Goal: Use online tool/utility: Utilize a website feature to perform a specific function

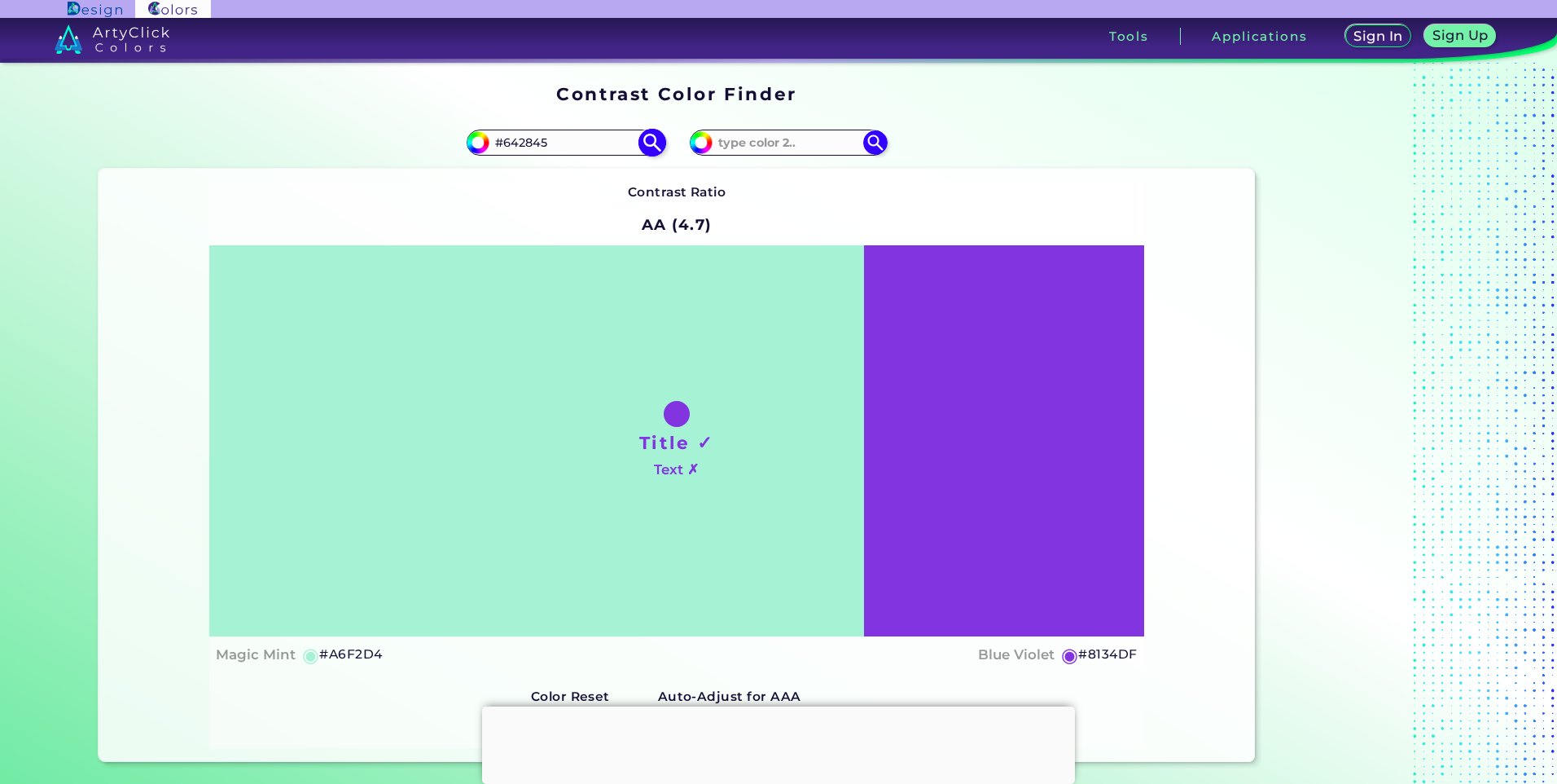
type input "#642845"
click at [648, 148] on img at bounding box center [652, 142] width 29 height 29
type input "#642845"
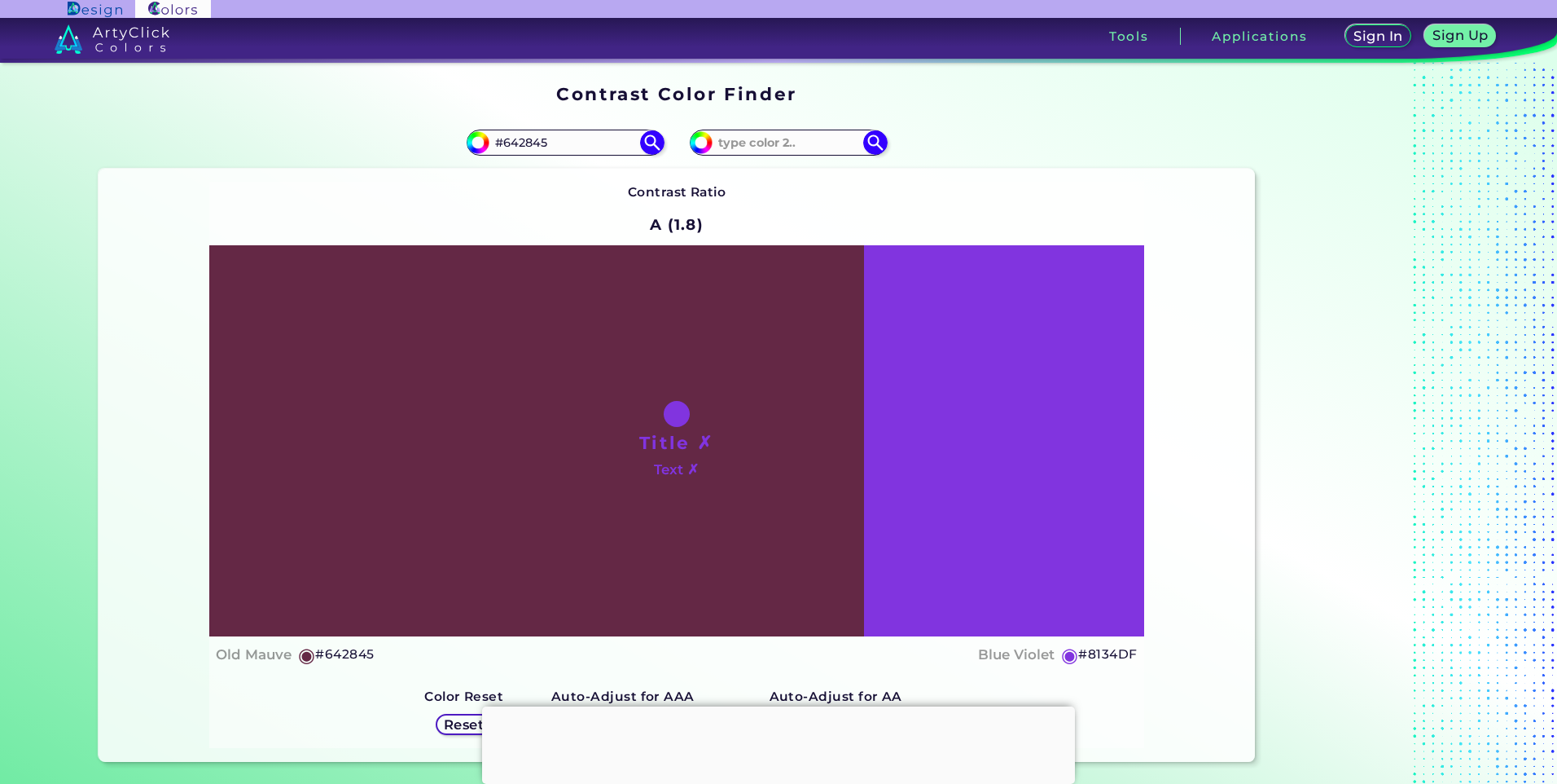
scroll to position [81, 0]
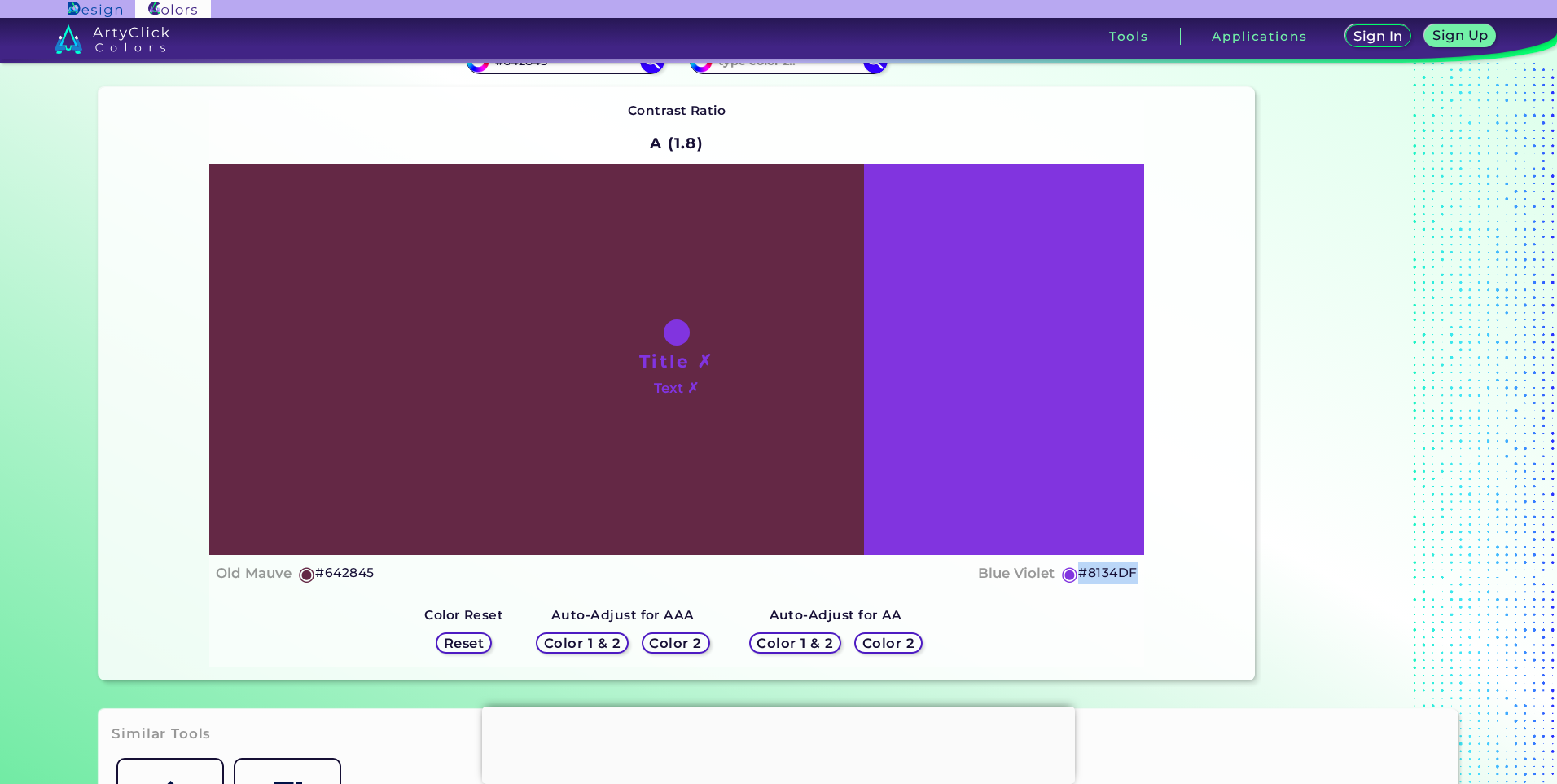
drag, startPoint x: 1156, startPoint y: 570, endPoint x: 1076, endPoint y: 578, distance: 80.4
click at [1076, 578] on div "Contrast Ratio A (1.8) Title ✗ Text ✗ Old Mauve ◉ #642845 Blue Violet ◉ #8134DF" at bounding box center [676, 384] width 1156 height 593
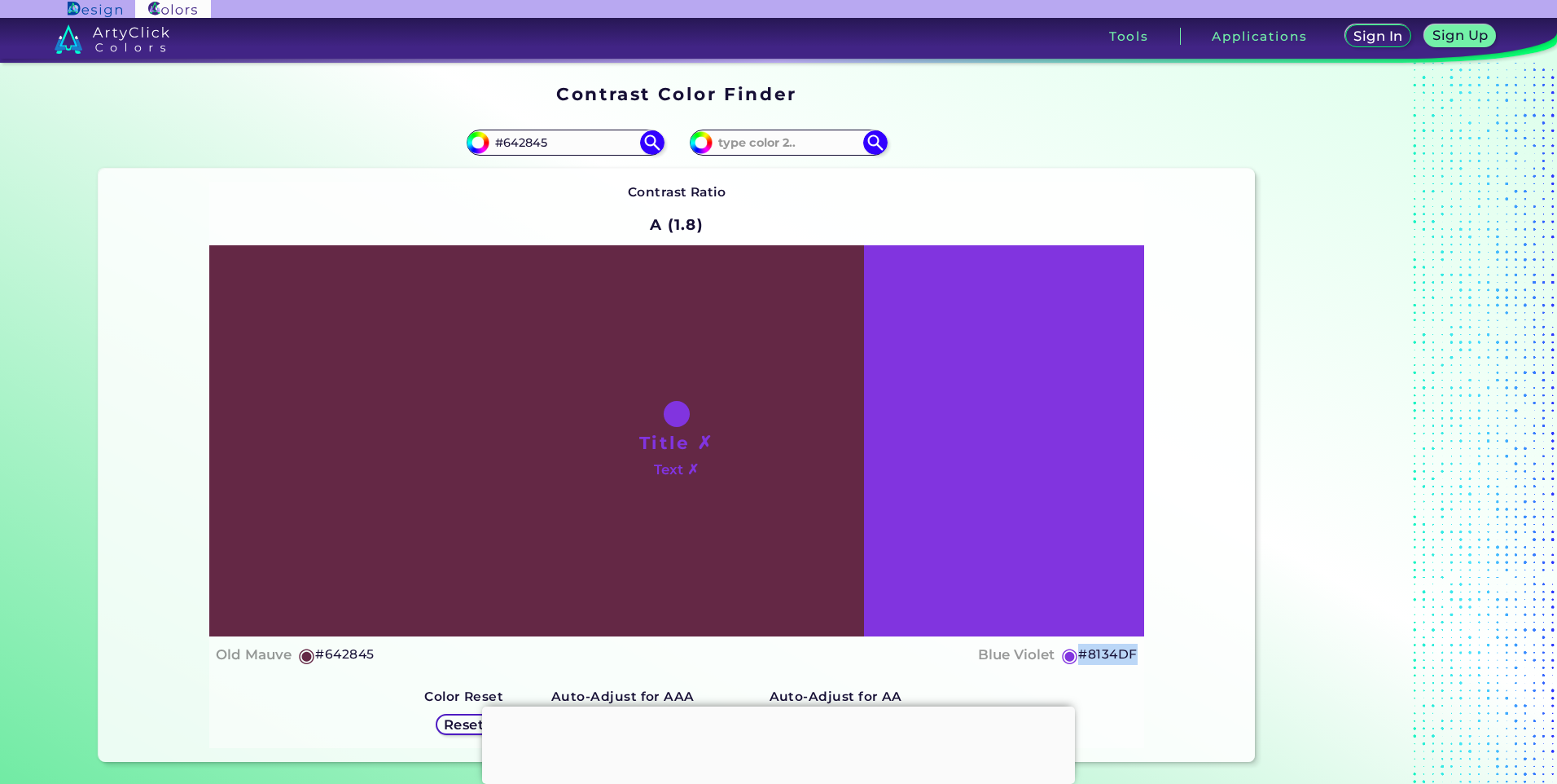
copy h5 "#8134DF"
click at [553, 139] on input "#642845" at bounding box center [565, 142] width 152 height 22
paste input "FEFBFB"
type input "#FEFBFB"
click at [649, 141] on img at bounding box center [652, 142] width 29 height 29
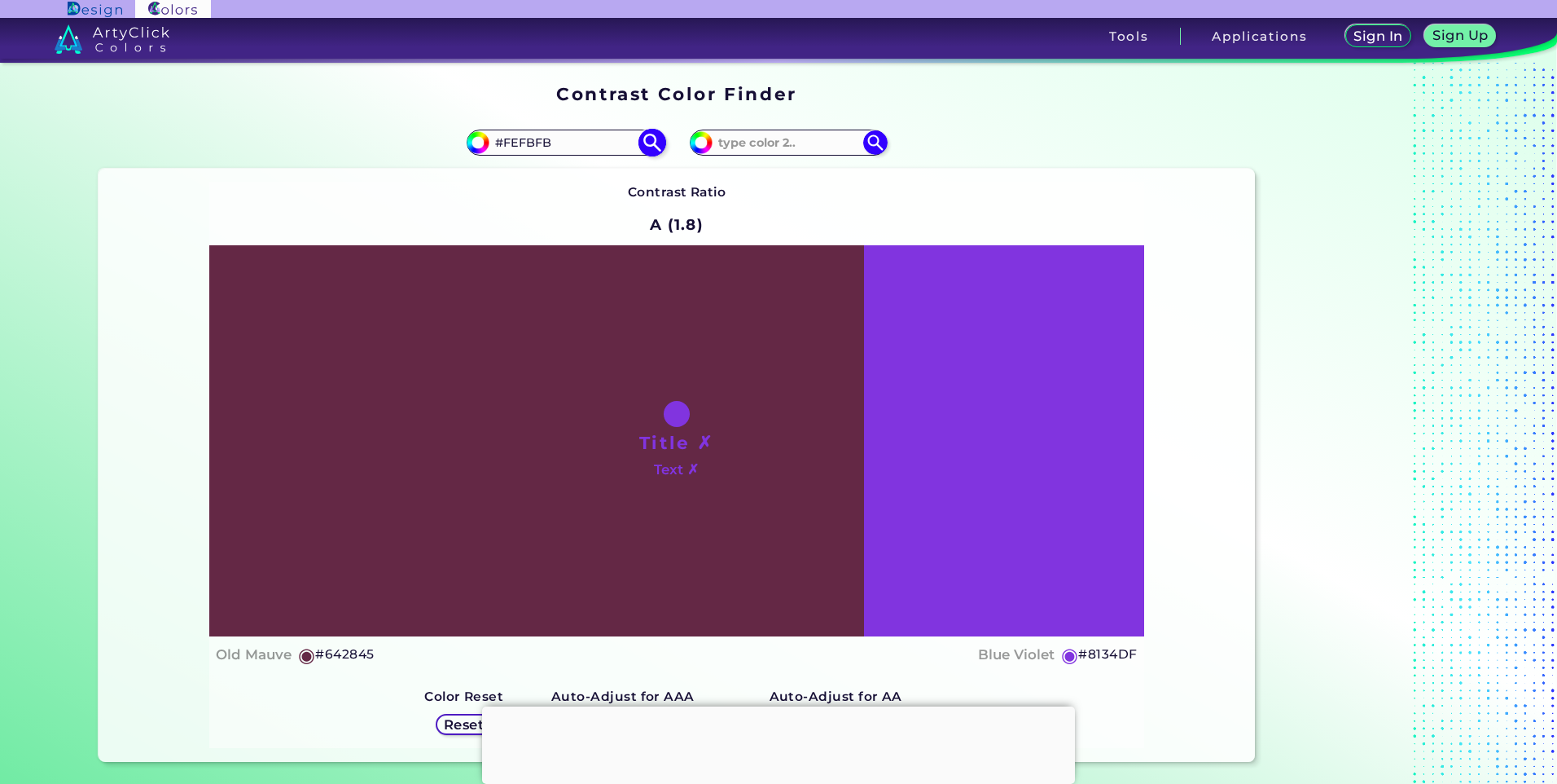
type input "#fefbfb"
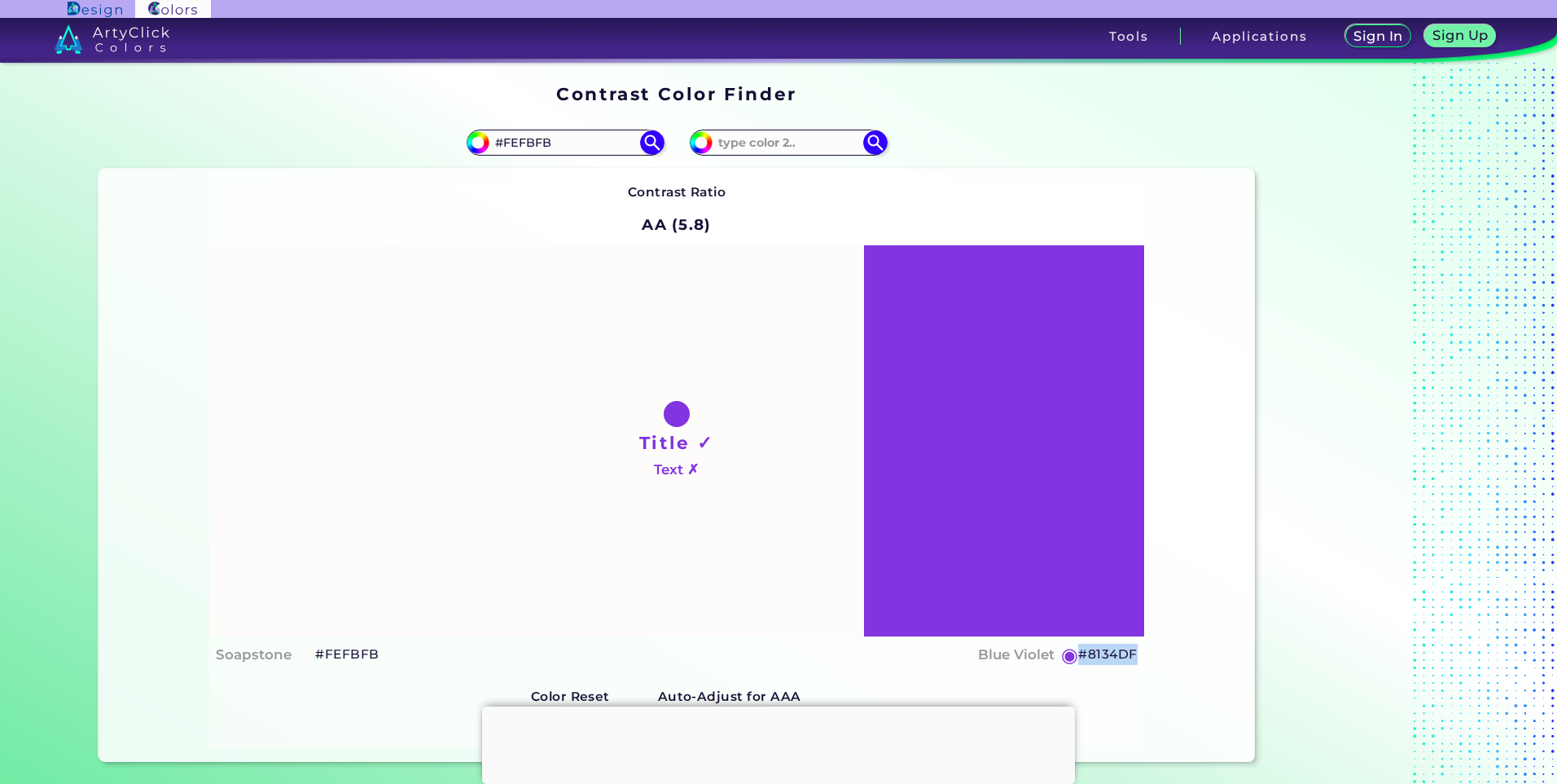
drag, startPoint x: 1143, startPoint y: 653, endPoint x: 1073, endPoint y: 657, distance: 70.1
click at [1073, 657] on div "Contrast Ratio AA (5.8) Title ✓ Text ✗ Soapstone ◉ #FEFBFB Blue Violet ◉ #8134DF" at bounding box center [676, 465] width 1156 height 593
click at [584, 143] on input "#FEFBFB" at bounding box center [565, 142] width 152 height 22
paste input "411E3A"
type input "#411E3A"
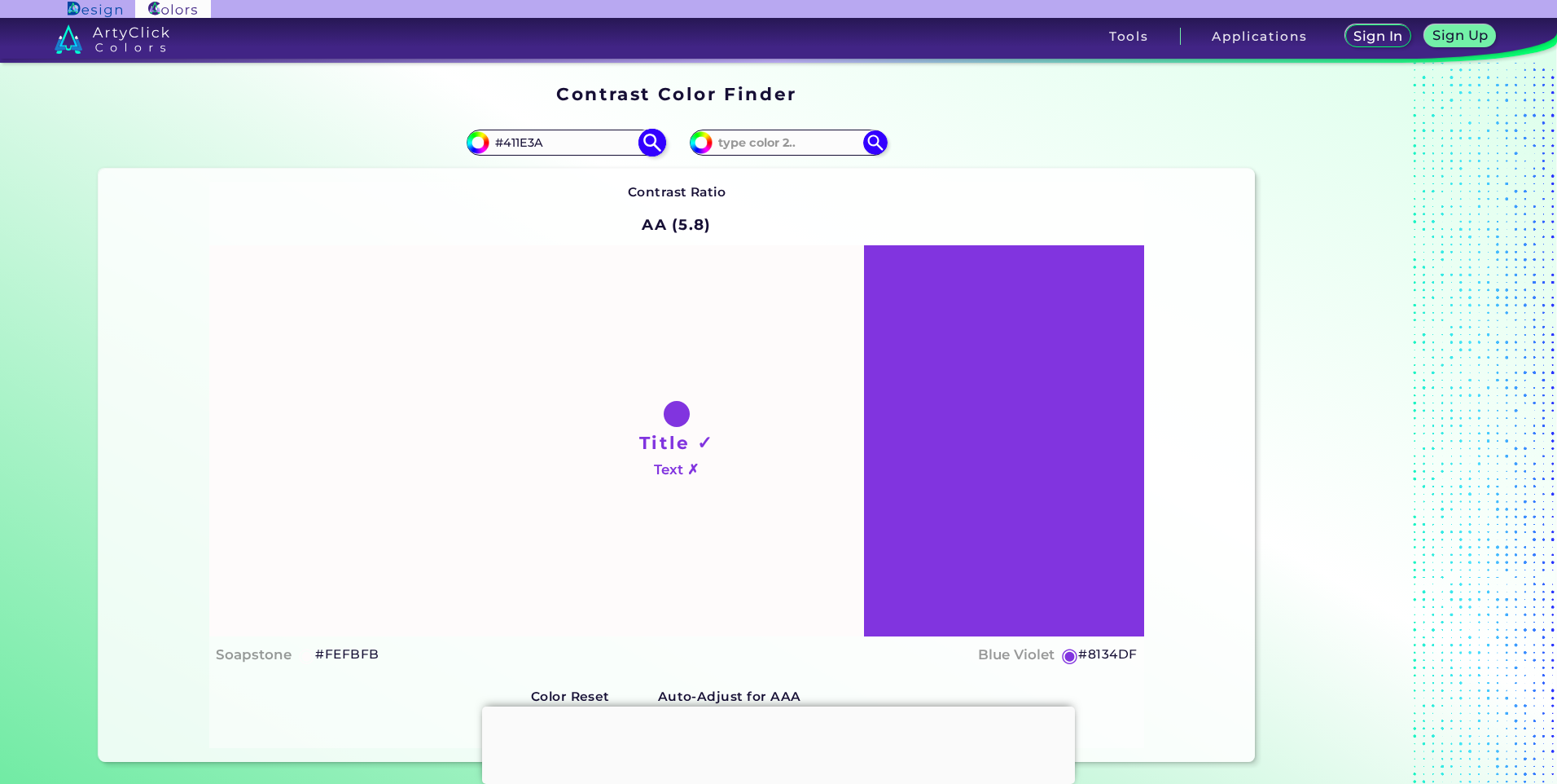
click at [644, 147] on img at bounding box center [652, 142] width 29 height 29
type input "#411e3a"
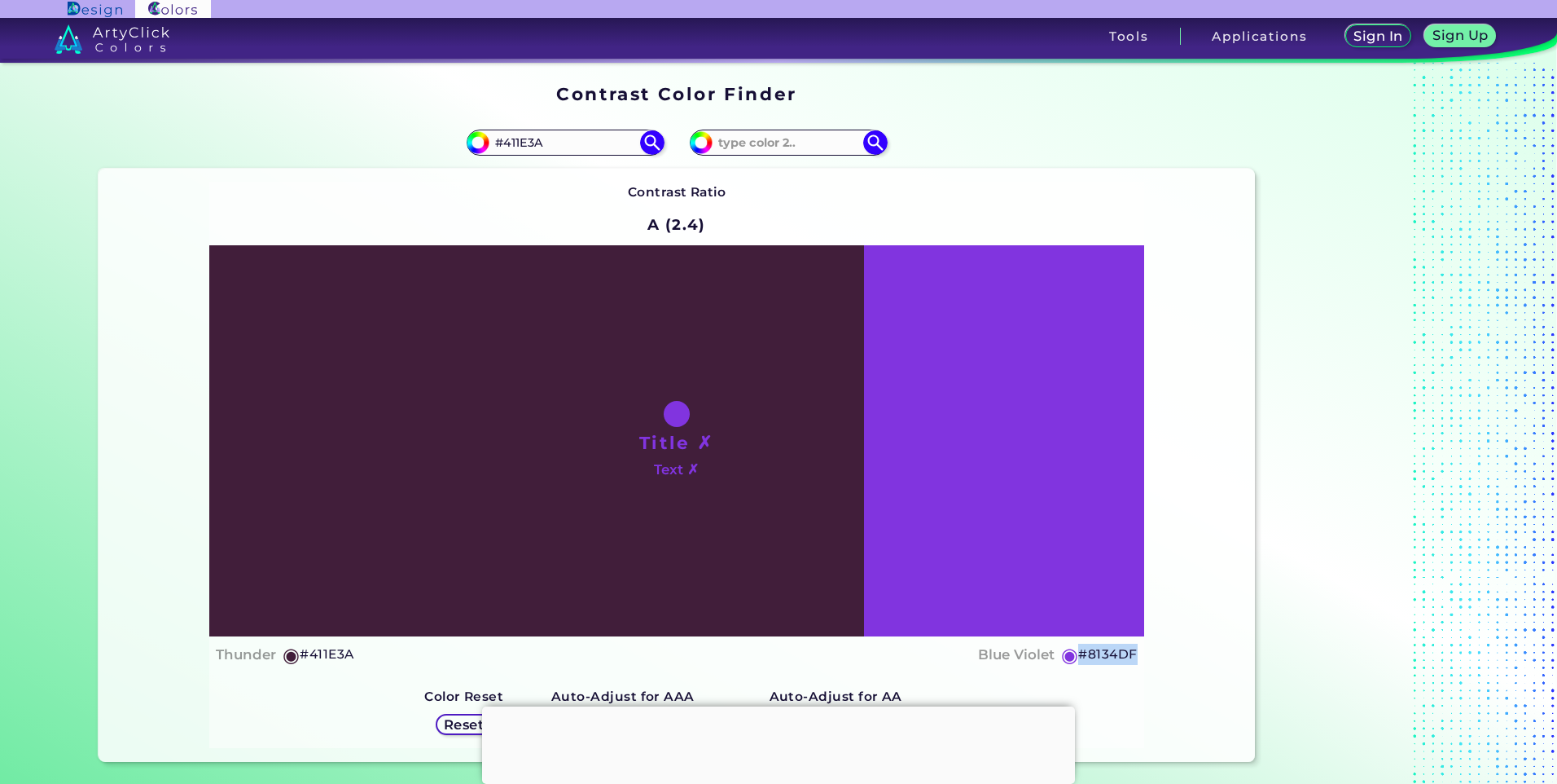
drag, startPoint x: 1139, startPoint y: 648, endPoint x: 1076, endPoint y: 648, distance: 63.0
click at [1076, 648] on div "Title ✗ Text ✗ Thunder ◉ #411E3A Blue Violet ◉ #8134DF" at bounding box center [676, 459] width 934 height 428
copy h5 "#8134DF"
drag, startPoint x: 574, startPoint y: 147, endPoint x: 471, endPoint y: 146, distance: 103.0
click at [471, 146] on div "#411e3a #411E3A" at bounding box center [565, 142] width 197 height 26
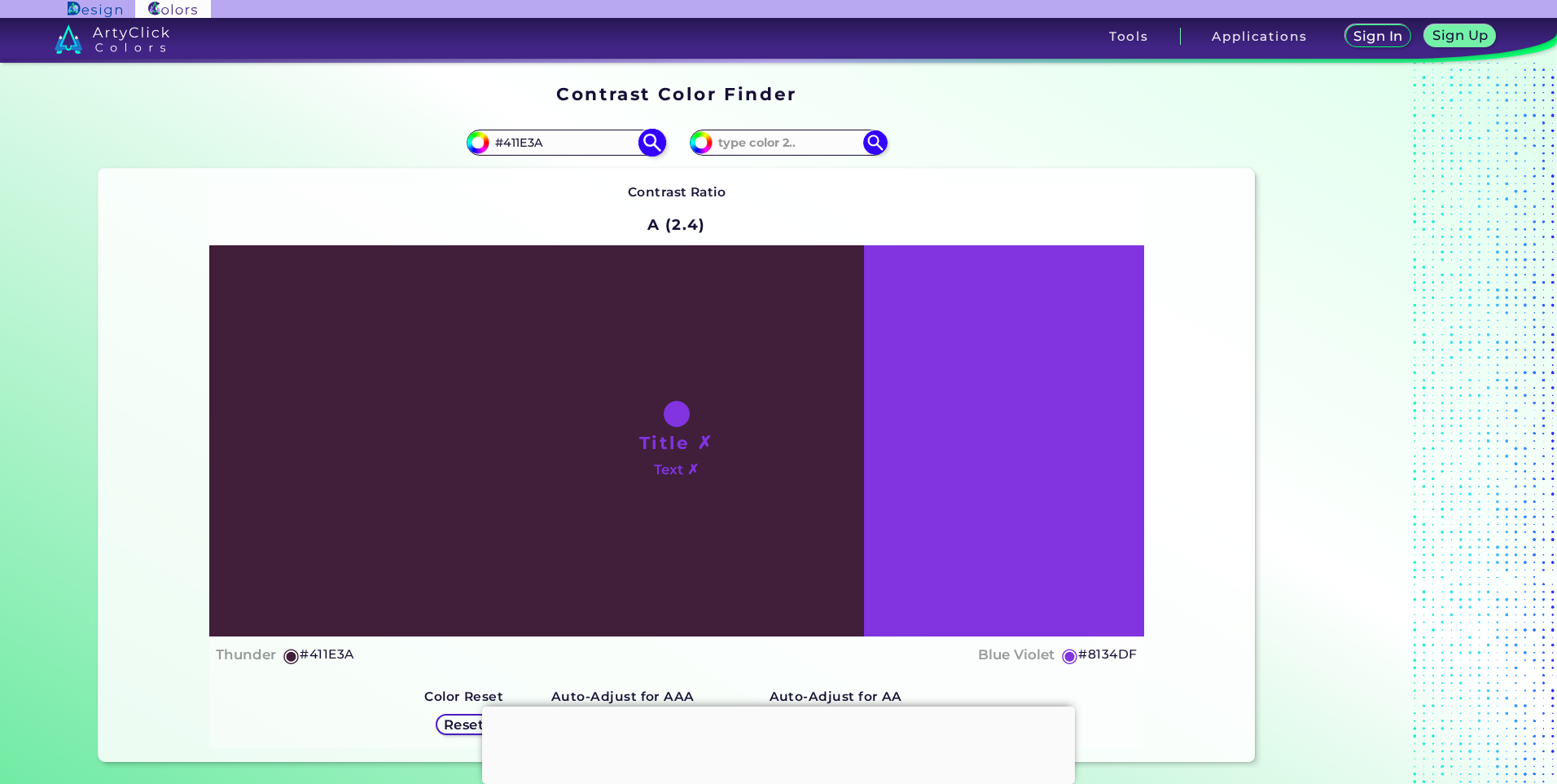
paste input "8134DF"
type input "#8134DF"
click at [649, 147] on img at bounding box center [652, 142] width 29 height 29
type input "#8134df"
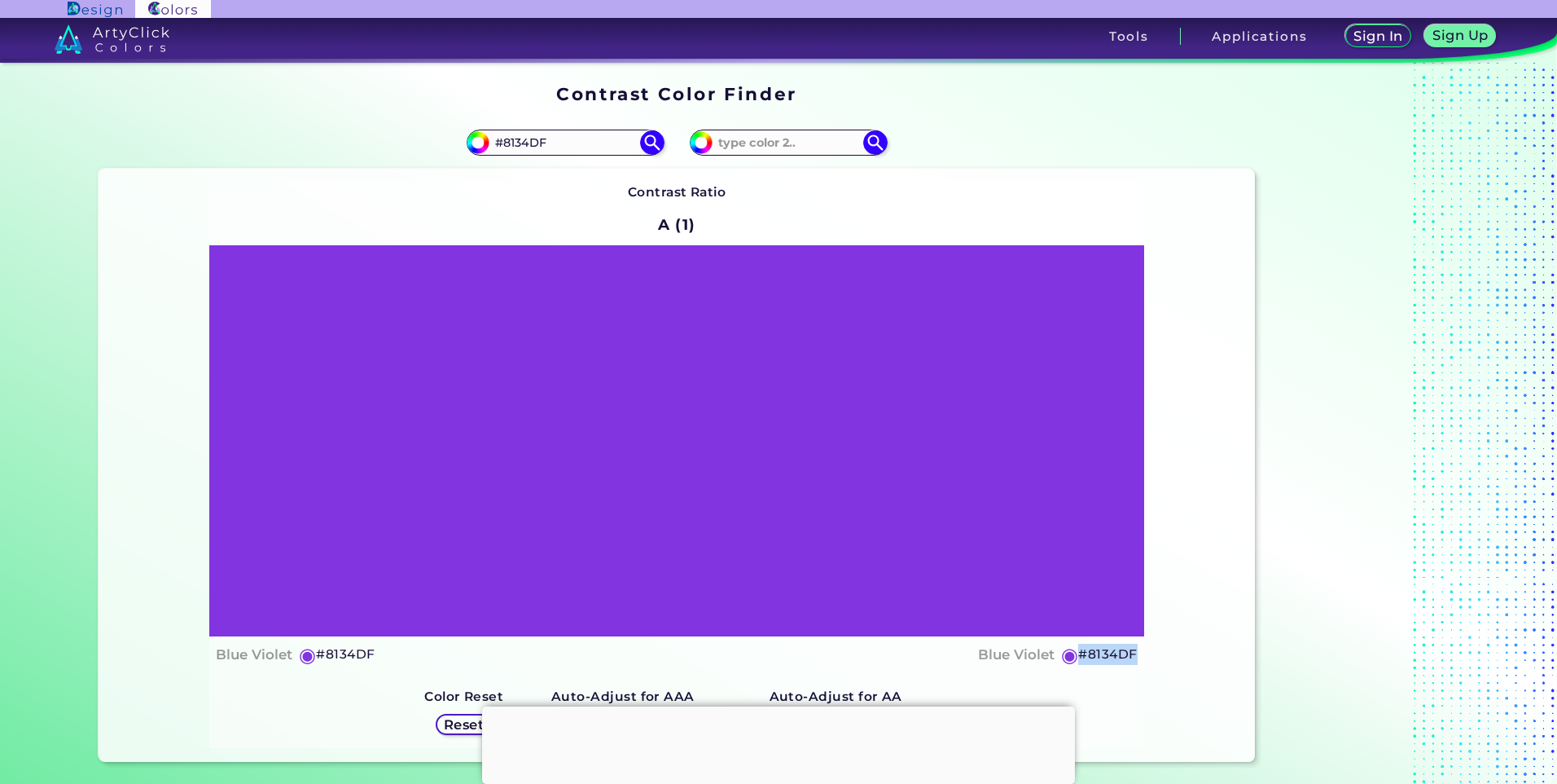
drag, startPoint x: 1120, startPoint y: 656, endPoint x: 1076, endPoint y: 654, distance: 44.0
click at [1076, 654] on div "Contrast Ratio A (1) Title ✗ Text ✗ Blue Violet ◉ #8134DF Blue Violet ◉ #8134DF" at bounding box center [676, 465] width 1156 height 593
click at [654, 137] on img at bounding box center [652, 142] width 29 height 29
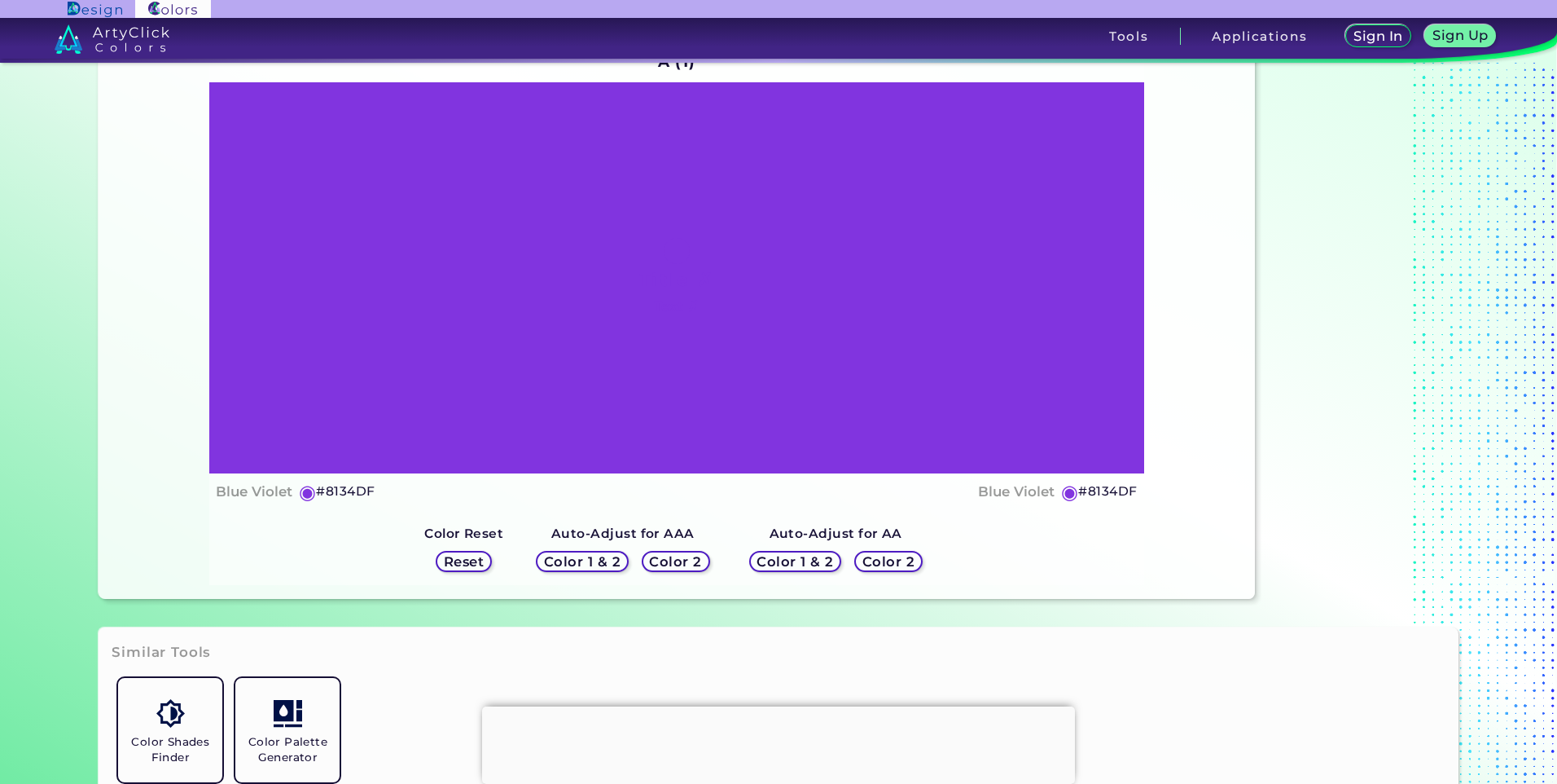
click at [456, 563] on h5 "Reset" at bounding box center [464, 560] width 39 height 13
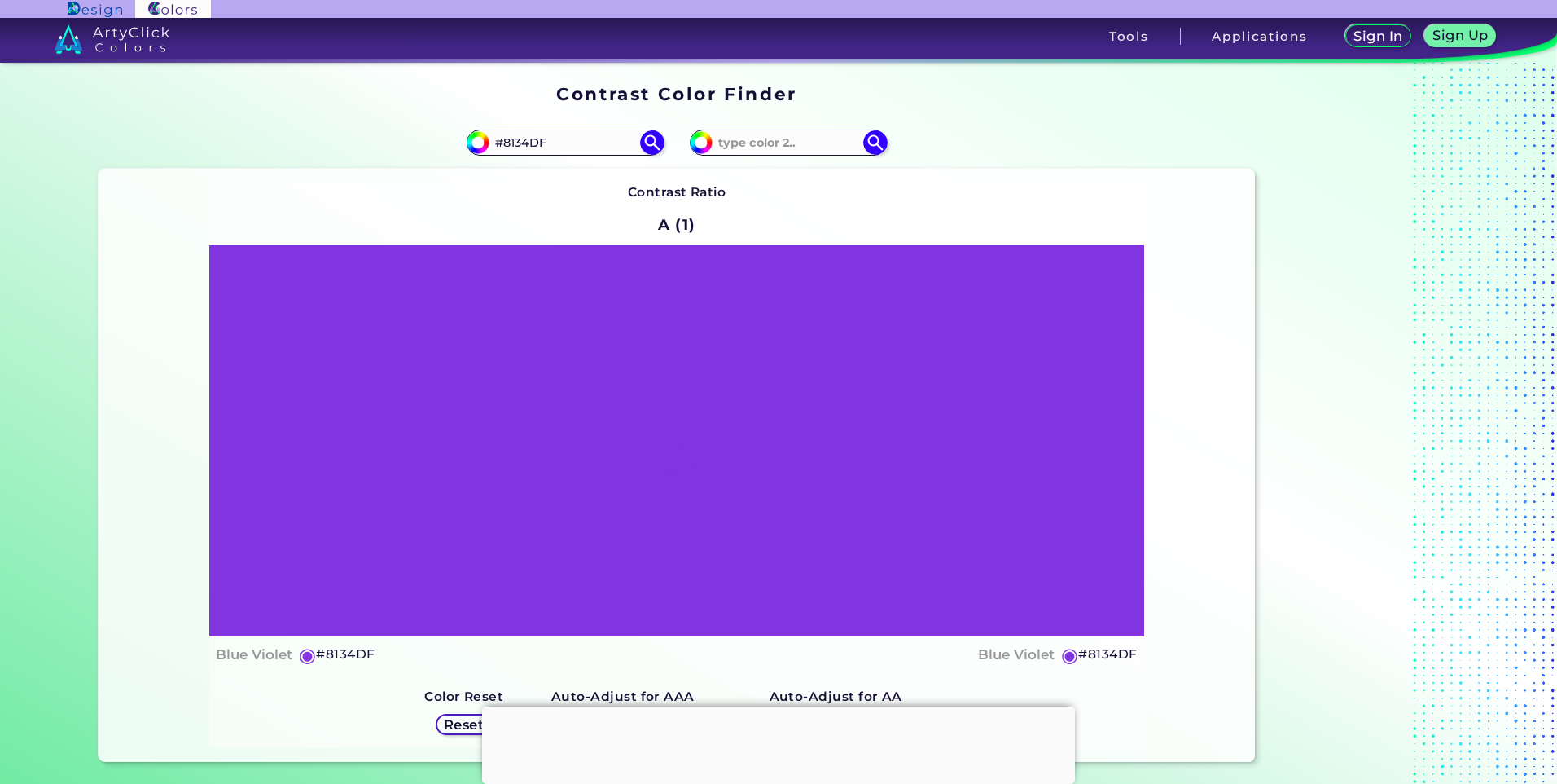
click at [659, 131] on div "#8134df #8134DF" at bounding box center [387, 142] width 578 height 53
click at [649, 142] on img at bounding box center [652, 142] width 29 height 29
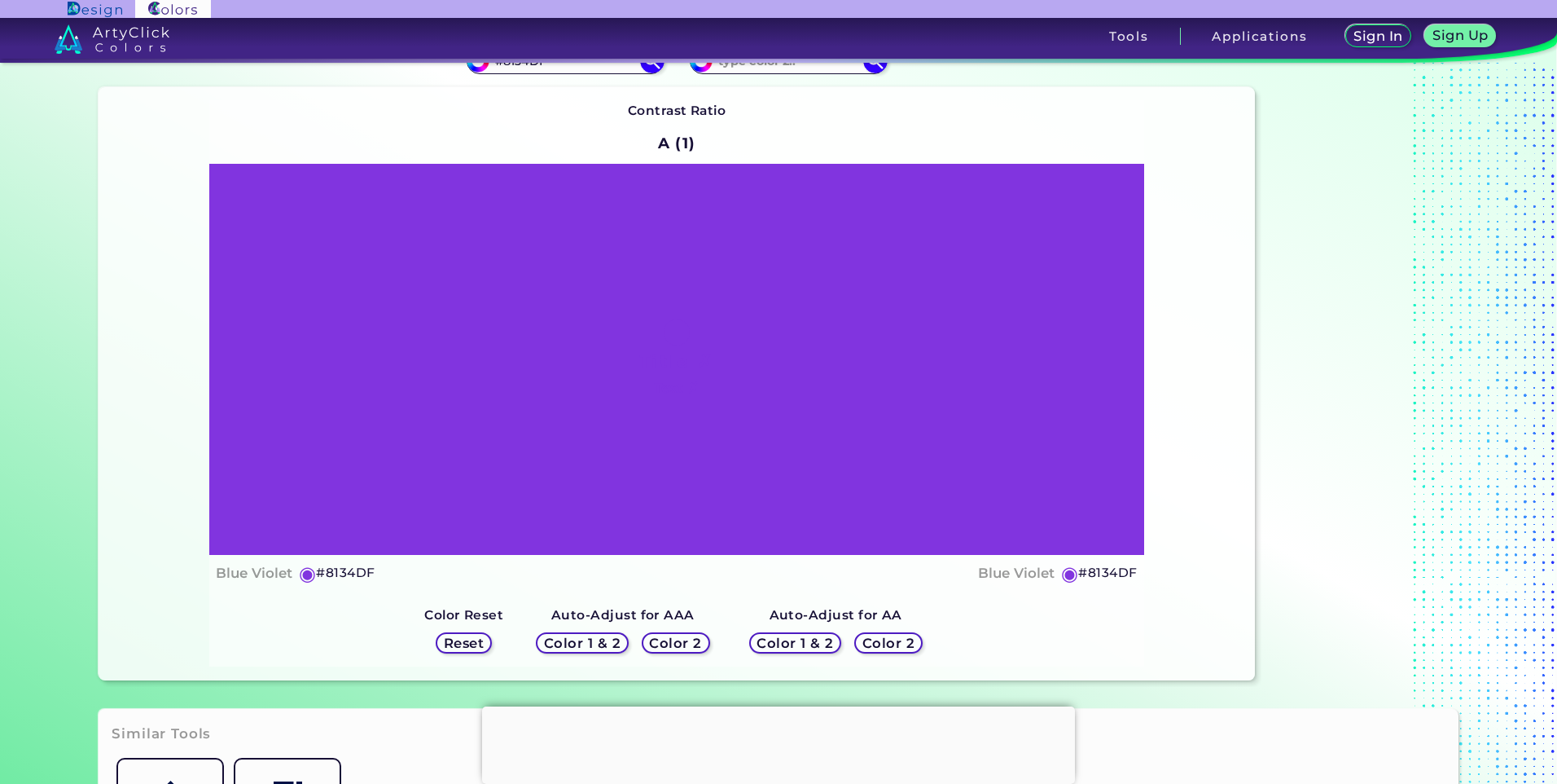
scroll to position [163, 0]
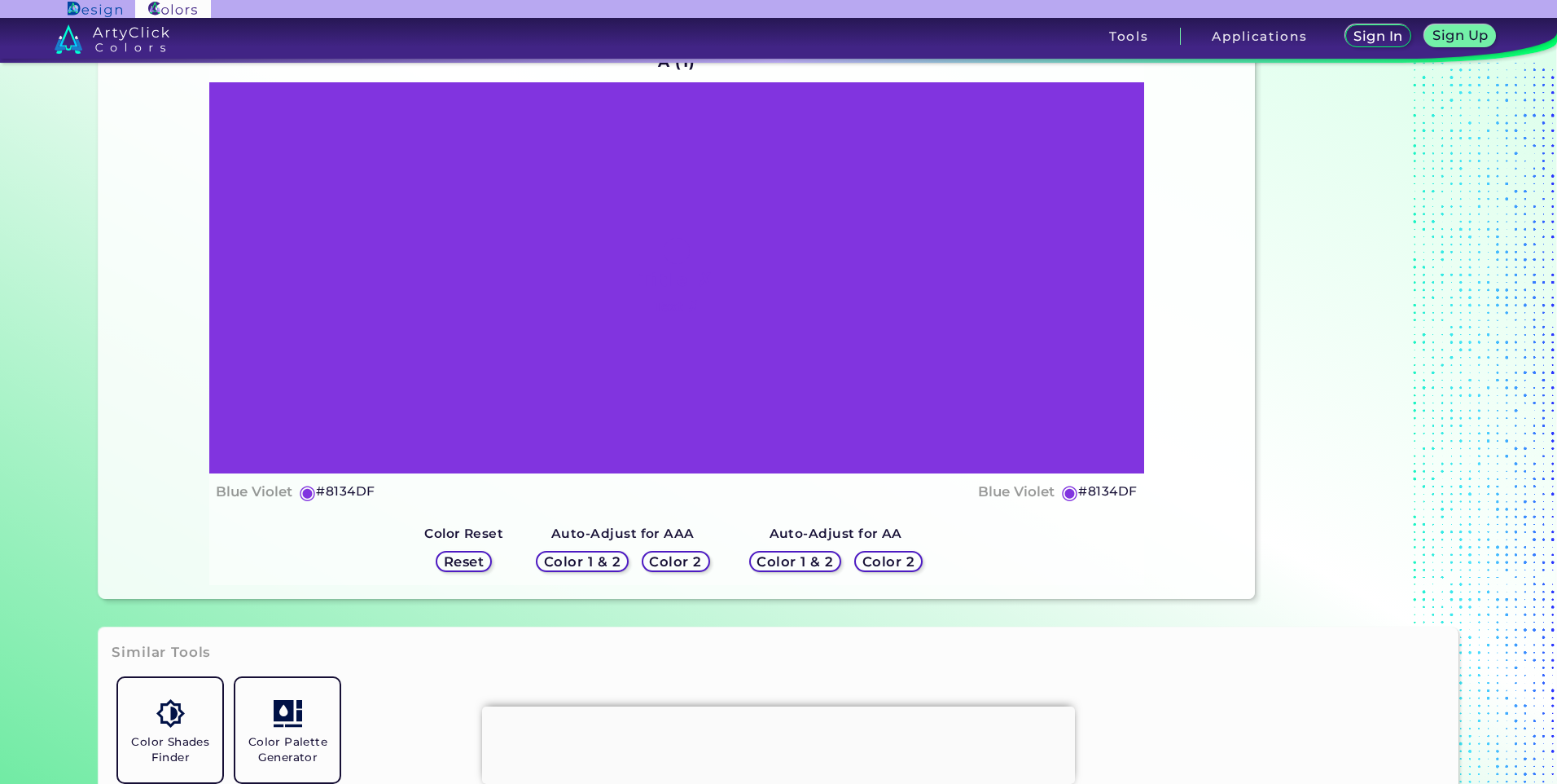
click at [580, 562] on h5 "Color 1 & 2" at bounding box center [582, 561] width 81 height 14
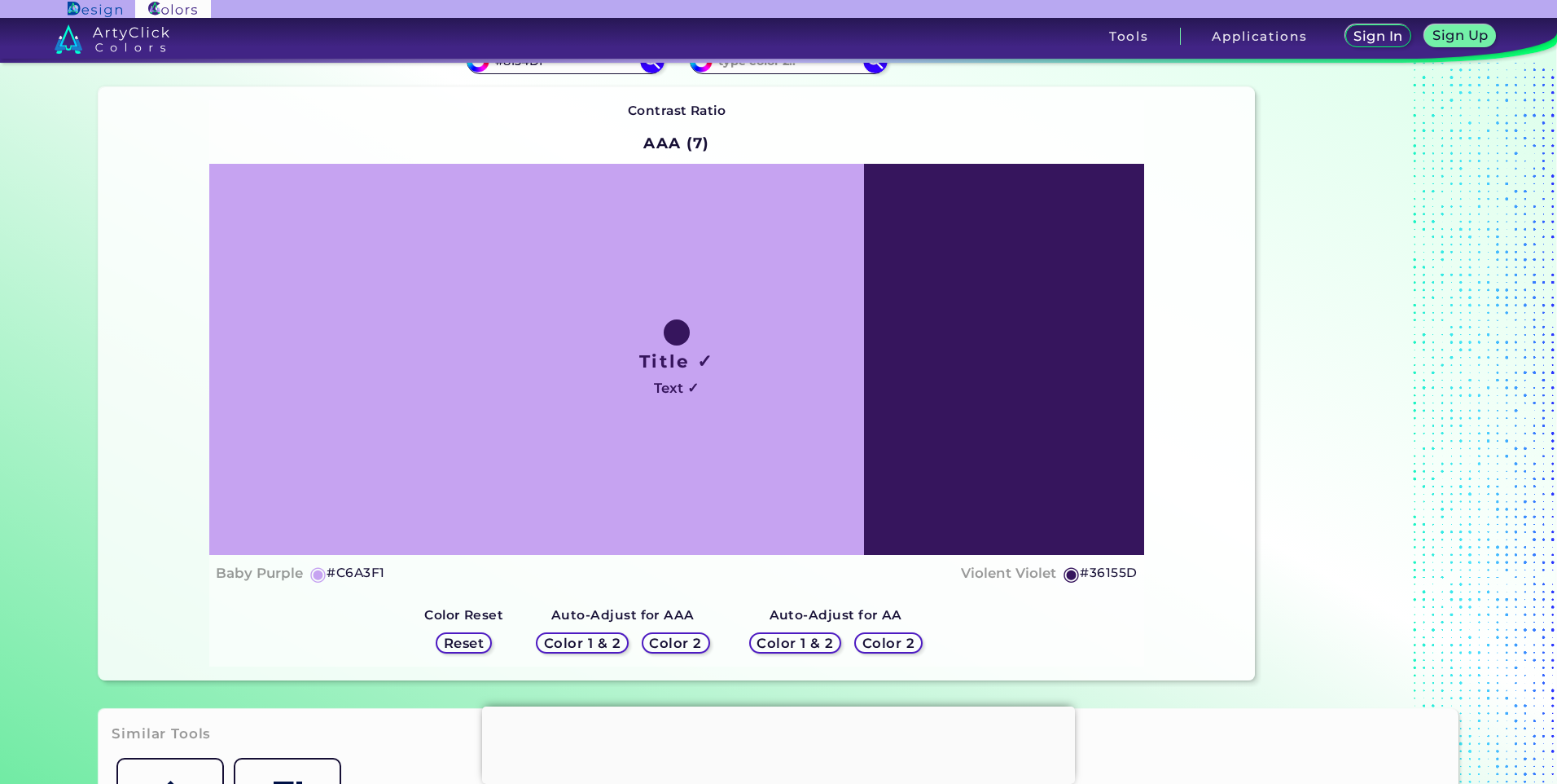
scroll to position [0, 0]
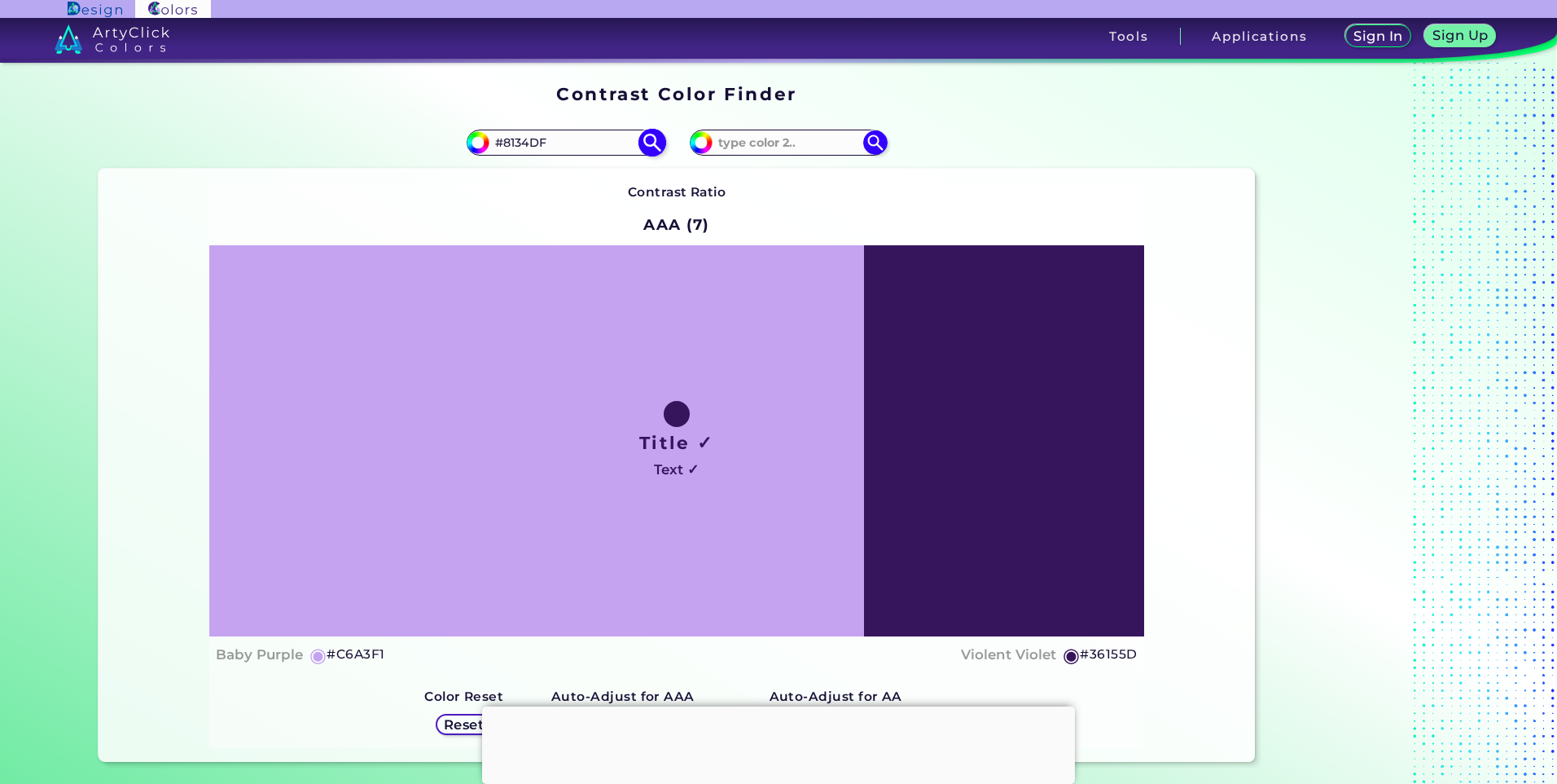
click at [640, 136] on img at bounding box center [652, 142] width 29 height 29
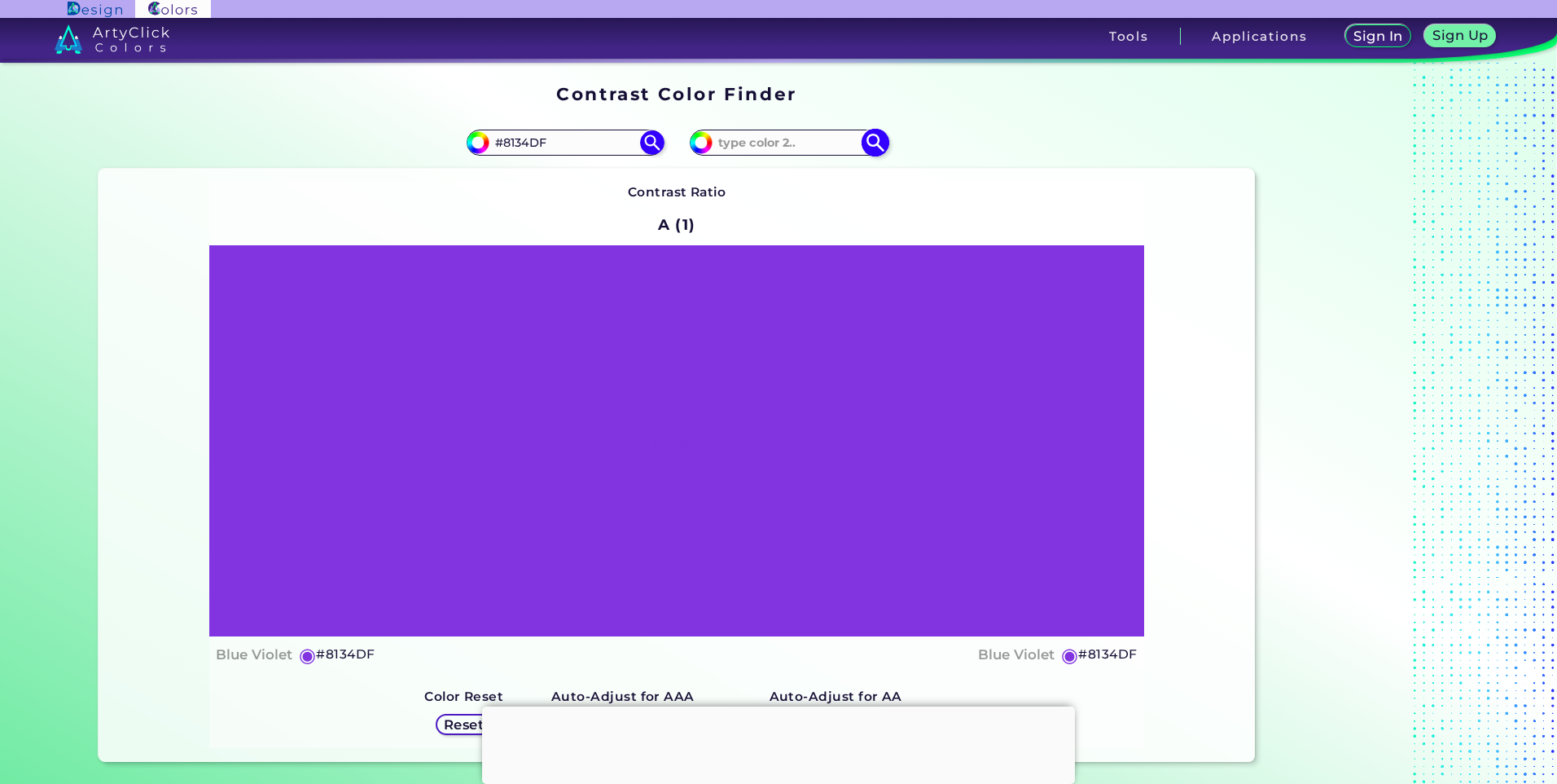
click at [871, 136] on img at bounding box center [876, 142] width 29 height 29
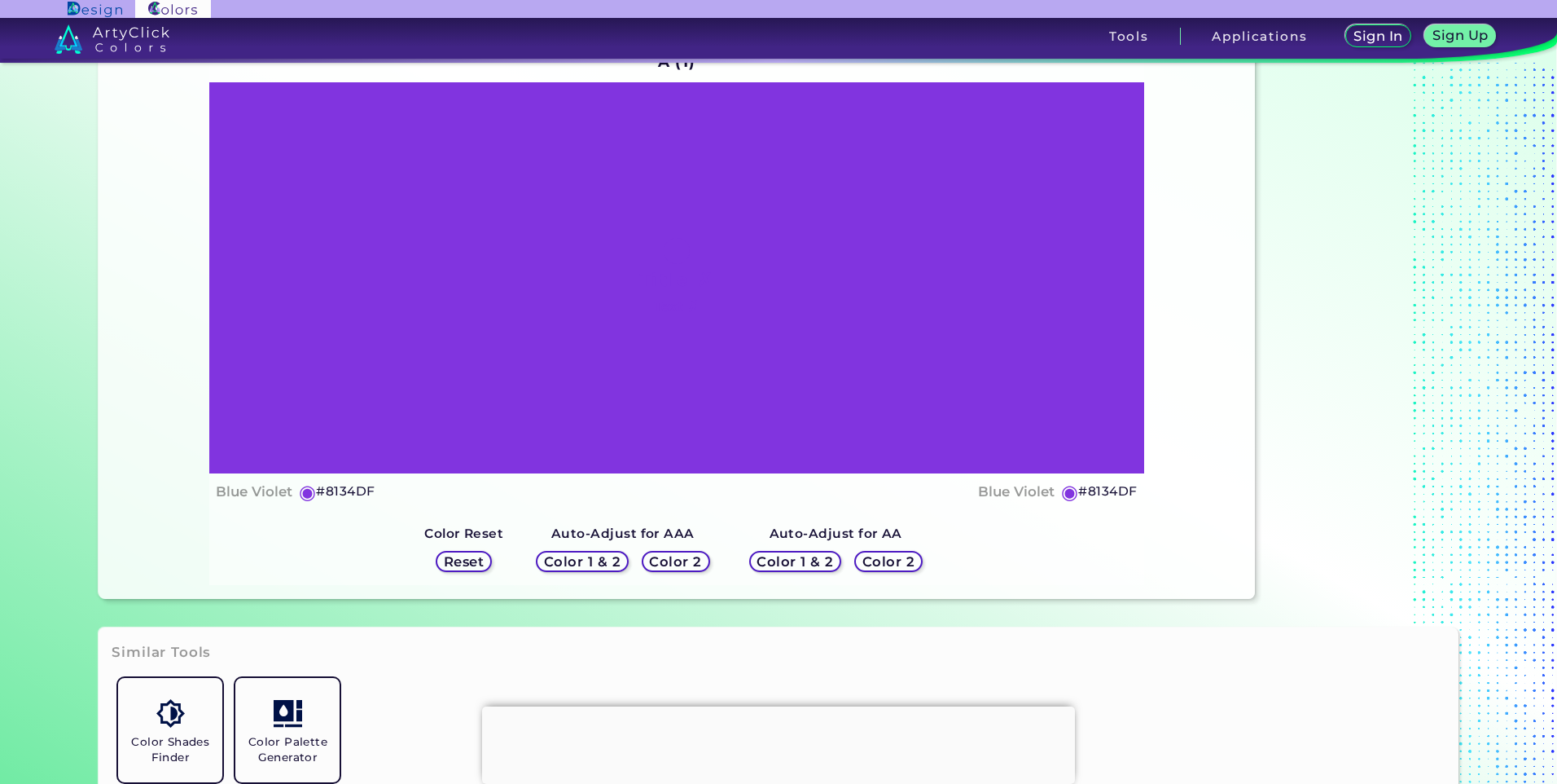
click at [666, 560] on h5 "Color 2" at bounding box center [676, 561] width 49 height 12
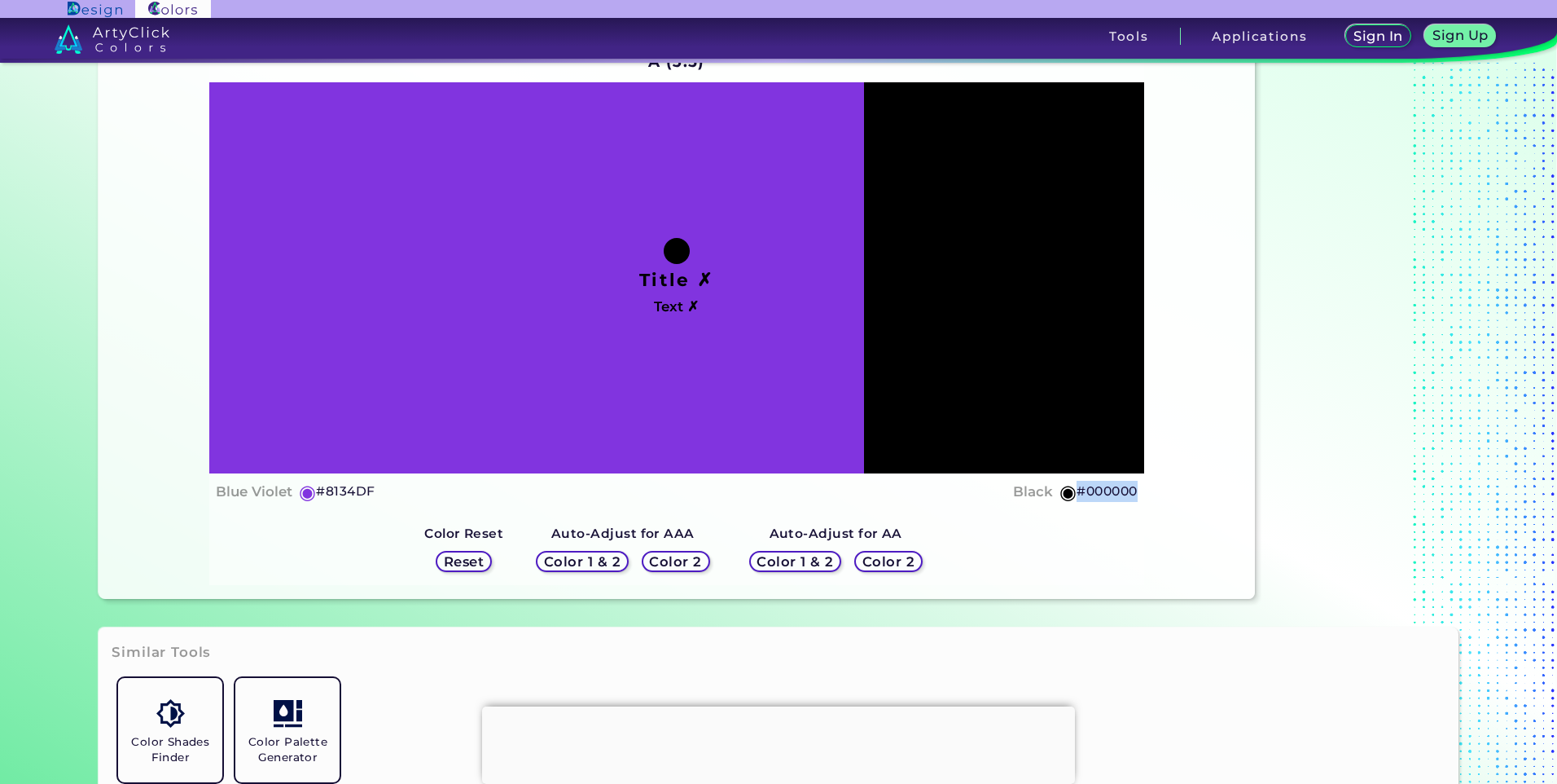
drag, startPoint x: 1135, startPoint y: 489, endPoint x: 1072, endPoint y: 498, distance: 63.6
click at [1072, 498] on div "Title ✗ Text ✗ Blue Violet ◉ #8134DF Black ◉ #000000" at bounding box center [676, 296] width 934 height 428
copy h5 "#000000"
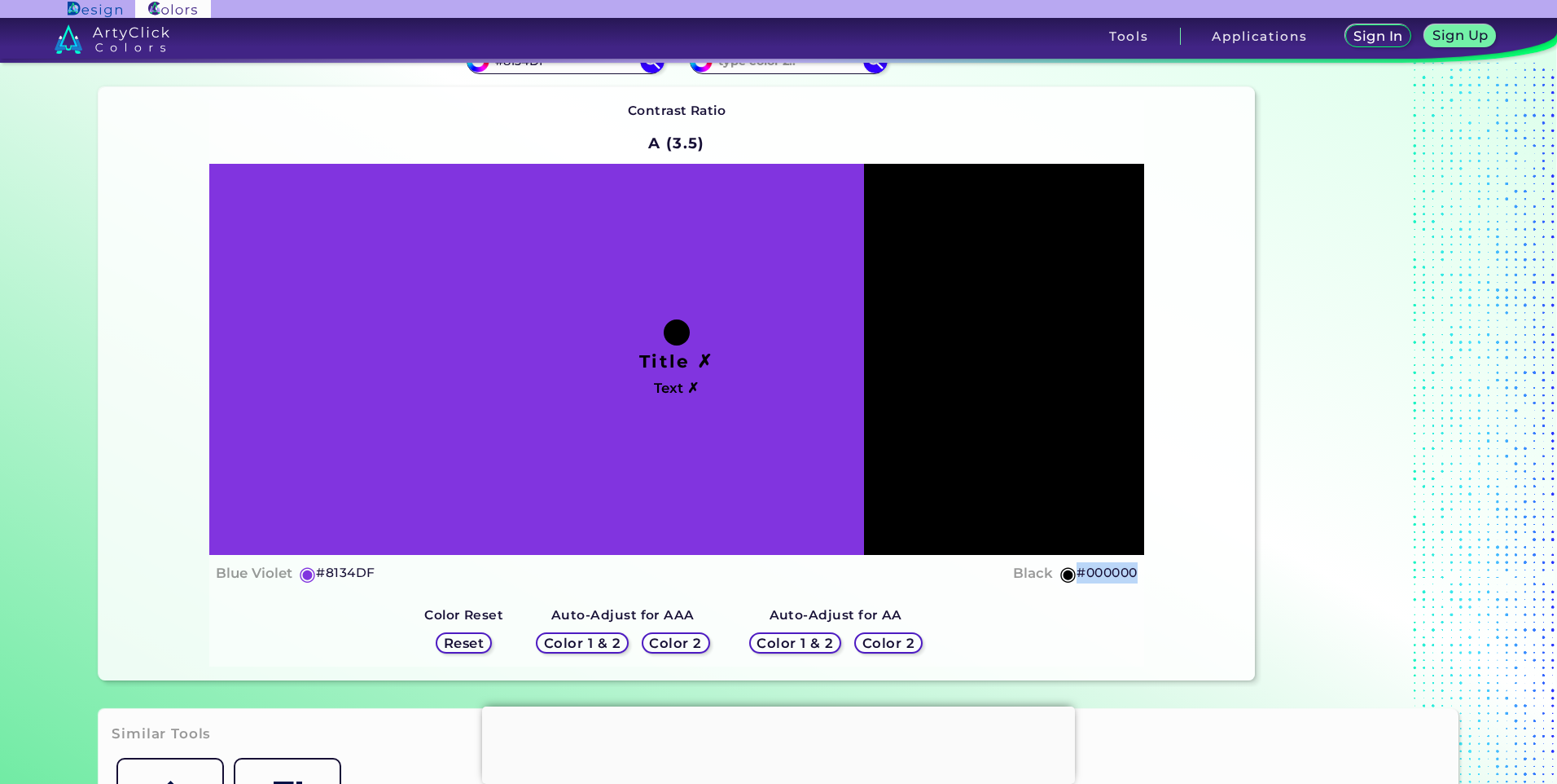
scroll to position [0, 0]
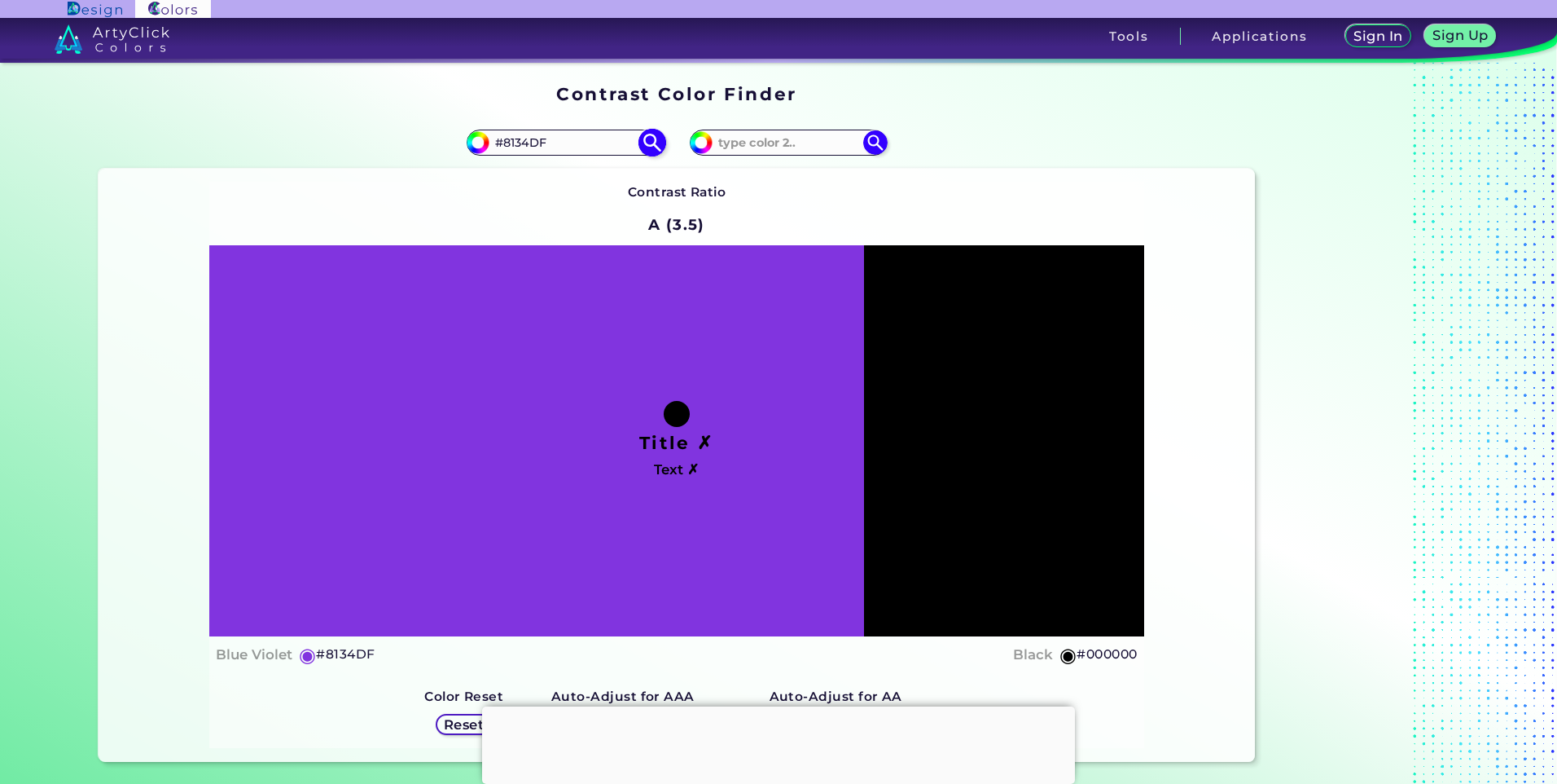
click at [560, 153] on input "#8134DF" at bounding box center [565, 142] width 152 height 22
paste input "FEFBFB"
type input "#FEFBFB"
click at [647, 142] on img at bounding box center [652, 142] width 29 height 29
type input "#fefbfb"
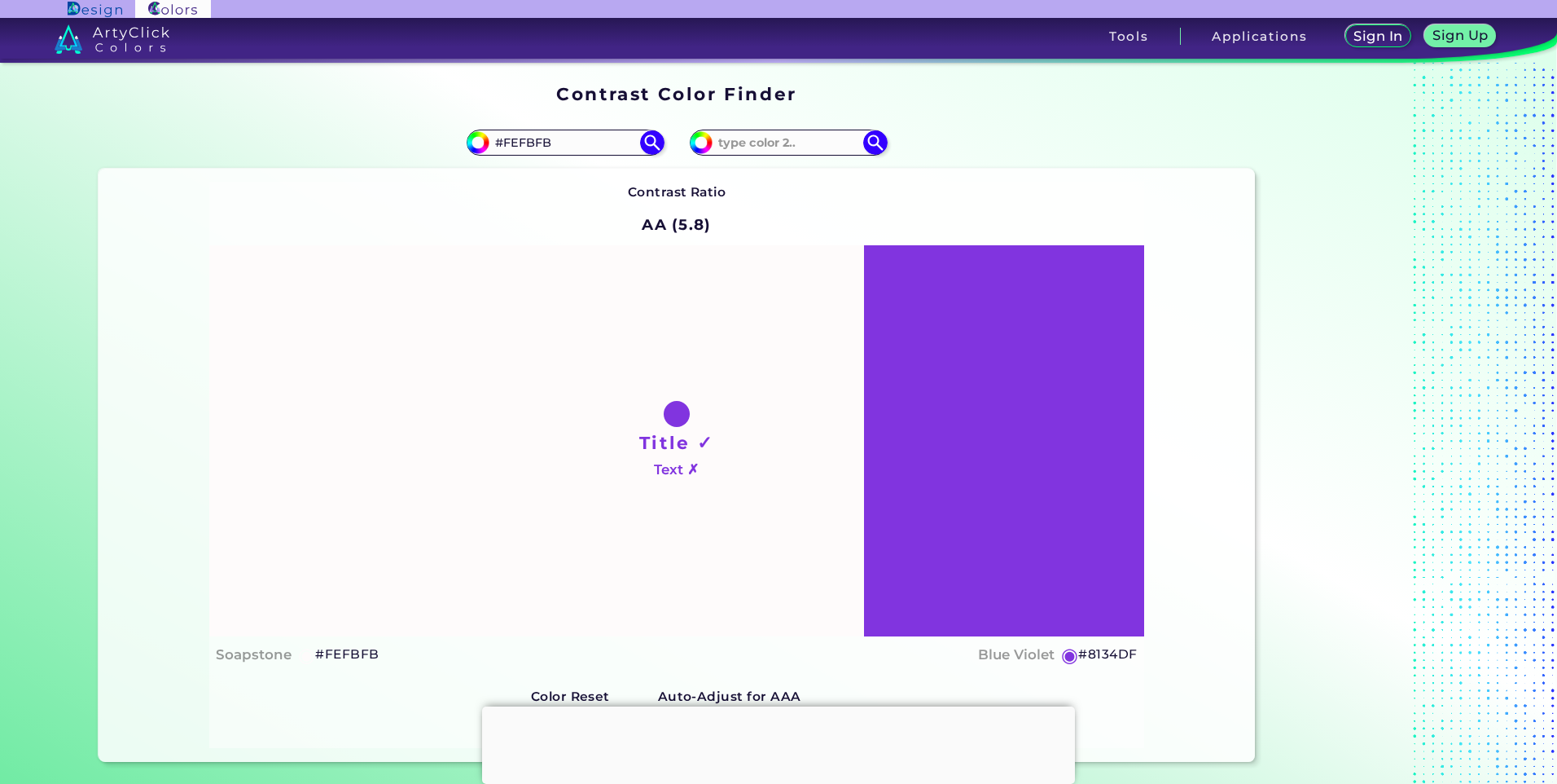
scroll to position [81, 0]
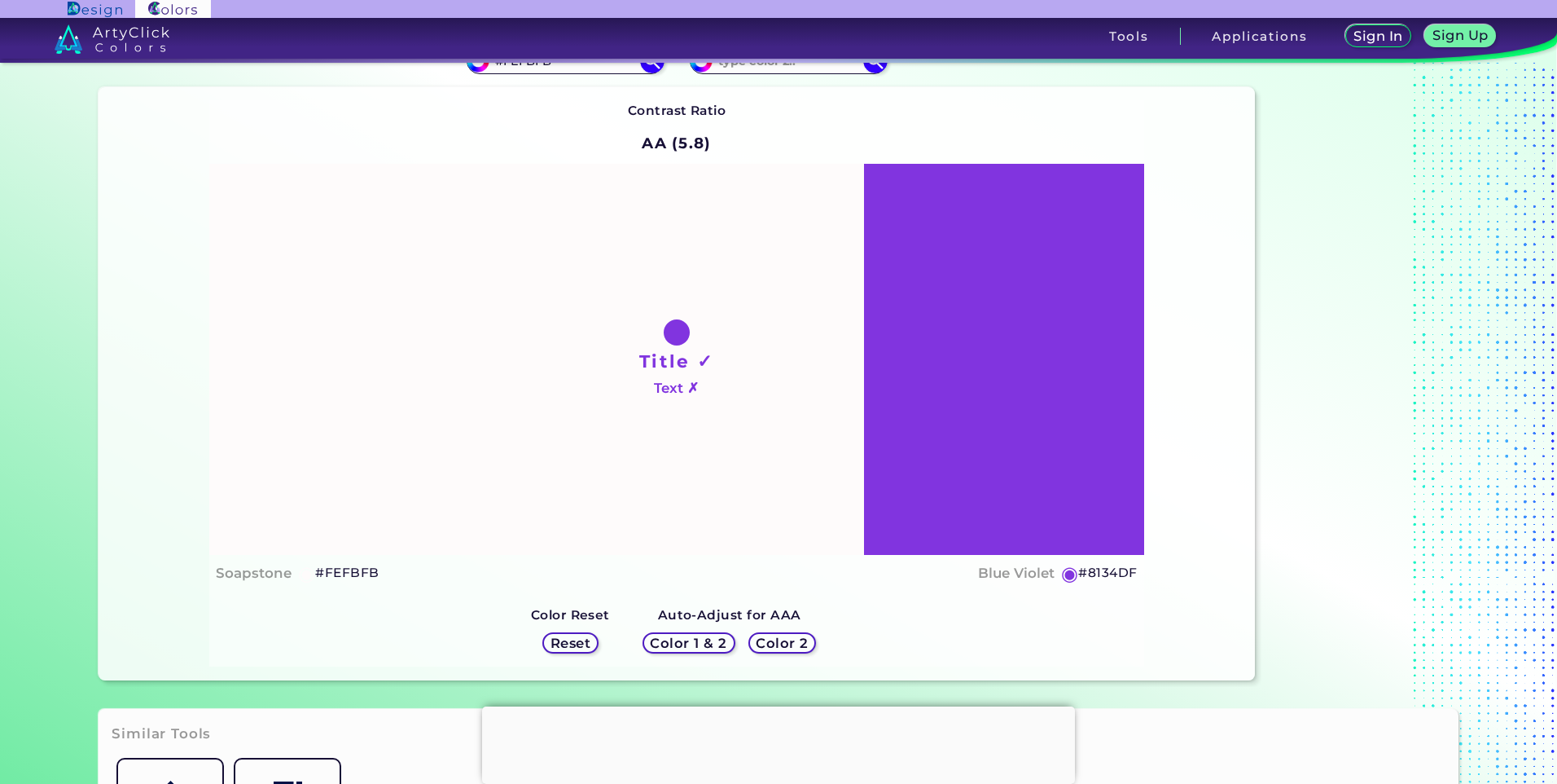
click at [701, 649] on h5 "Color 1 & 2" at bounding box center [689, 642] width 76 height 13
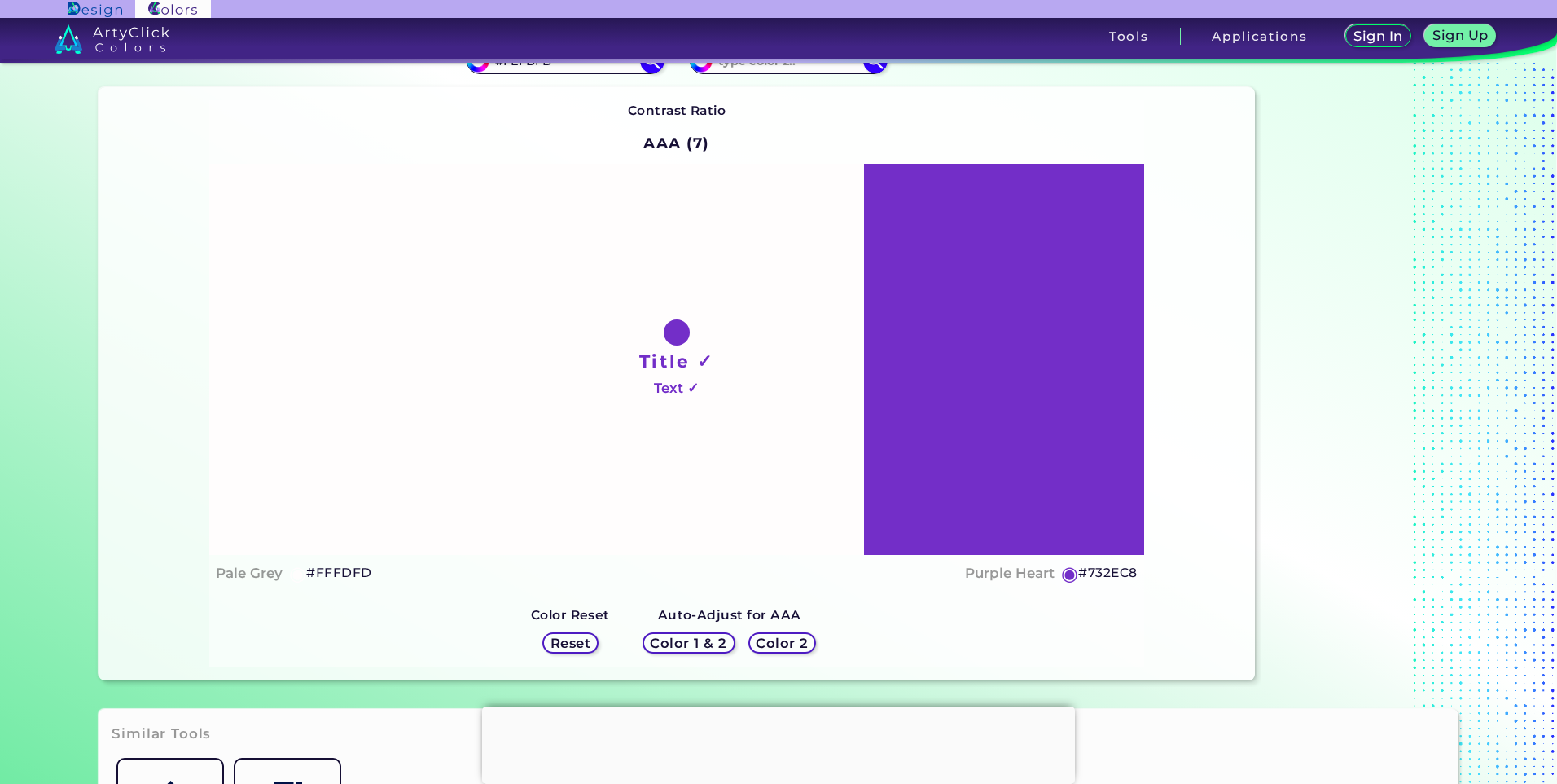
click at [758, 648] on h5 "Color 2" at bounding box center [782, 643] width 55 height 14
click at [579, 641] on h5 "Reset" at bounding box center [570, 643] width 42 height 14
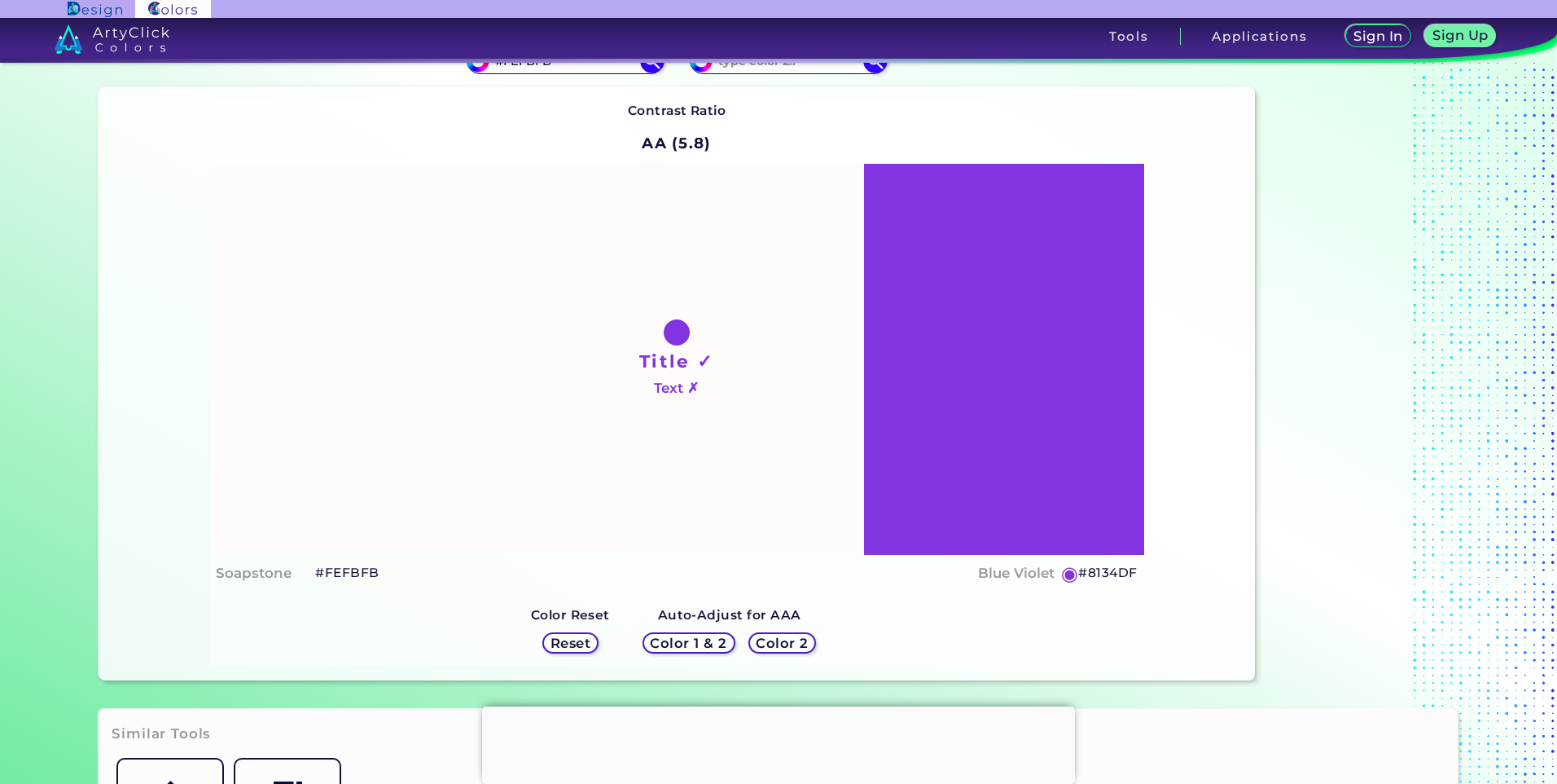
click at [686, 638] on h5 "Color 1 & 2" at bounding box center [689, 643] width 78 height 14
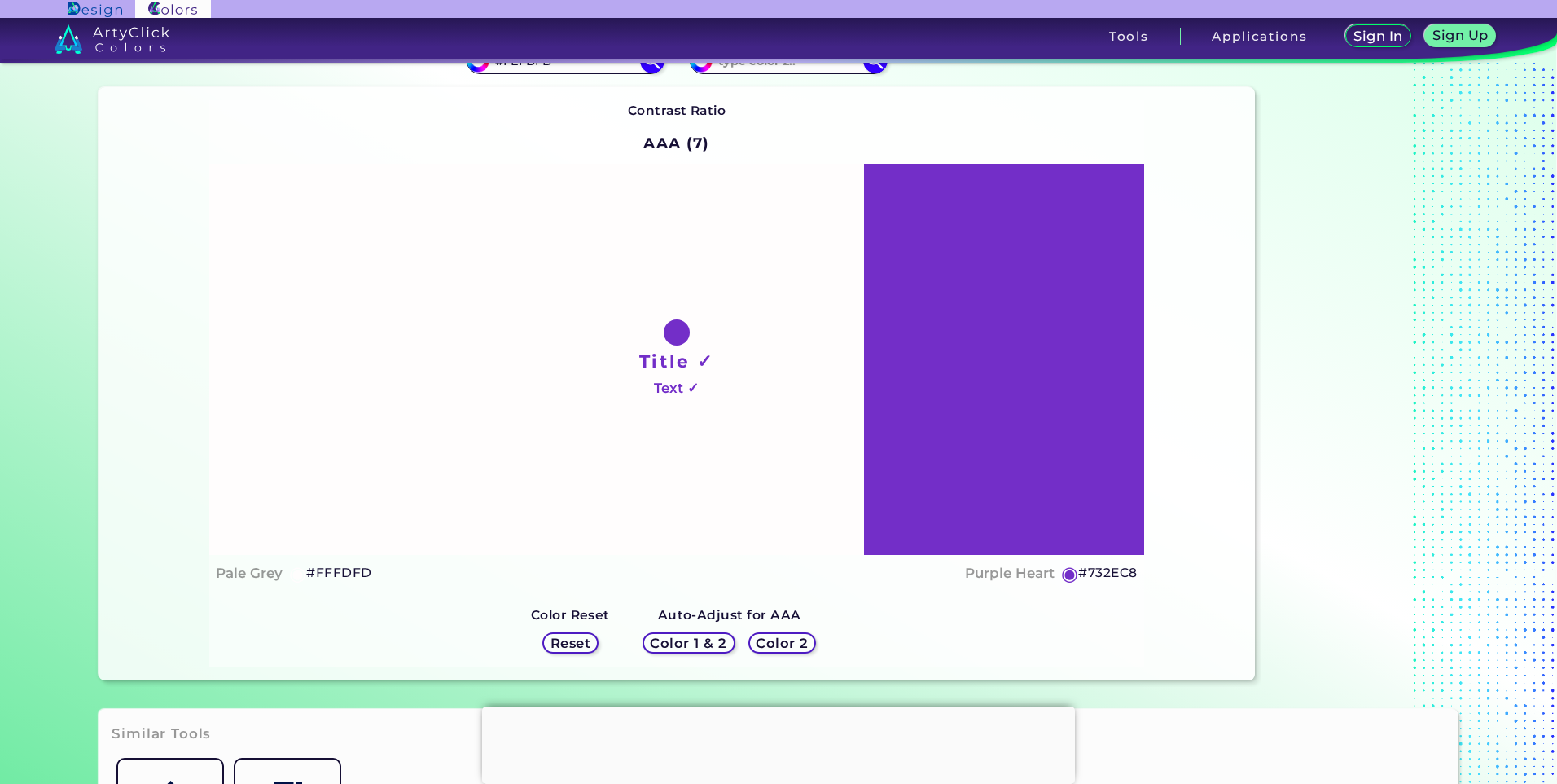
click at [751, 642] on div "Color 2" at bounding box center [782, 642] width 63 height 19
click at [766, 642] on h5 "Color 2" at bounding box center [782, 642] width 52 height 13
click at [766, 642] on h5 "Color 2" at bounding box center [782, 643] width 53 height 14
click at [766, 642] on h5 "Color 2" at bounding box center [781, 643] width 53 height 14
click at [710, 638] on h5 "Color 1 & 2" at bounding box center [689, 643] width 70 height 12
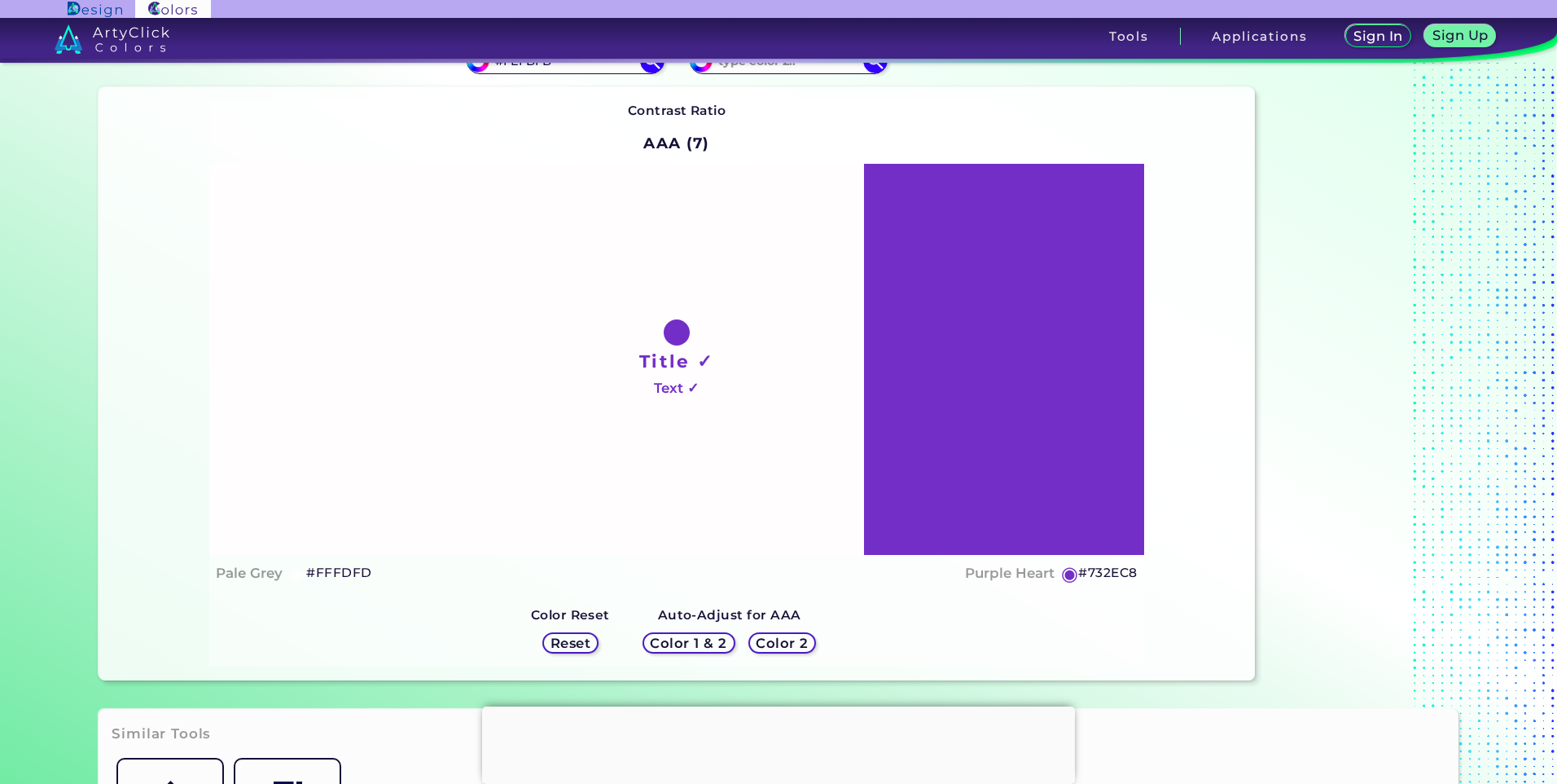
click at [786, 649] on h5 "Color 2" at bounding box center [782, 643] width 47 height 12
drag, startPoint x: 1150, startPoint y: 579, endPoint x: 1074, endPoint y: 580, distance: 76.0
click at [1074, 580] on div "Contrast Ratio AAA (7) Title ✓ Text ✓ Soapstone ◉ #FEFBFB Purple Heart ◉ #722DC5" at bounding box center [676, 384] width 1156 height 593
copy h5 "#722DC5"
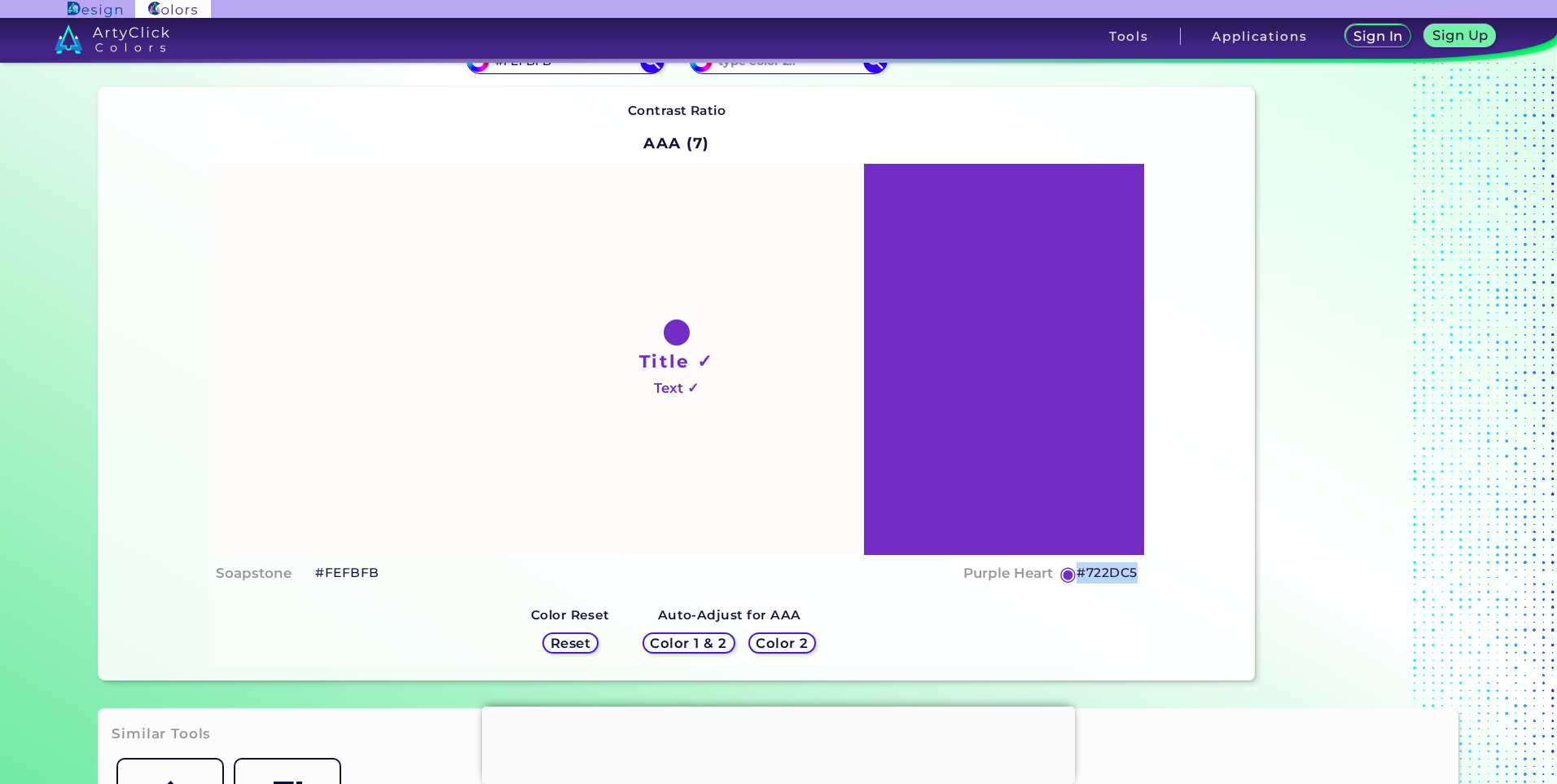
scroll to position [0, 0]
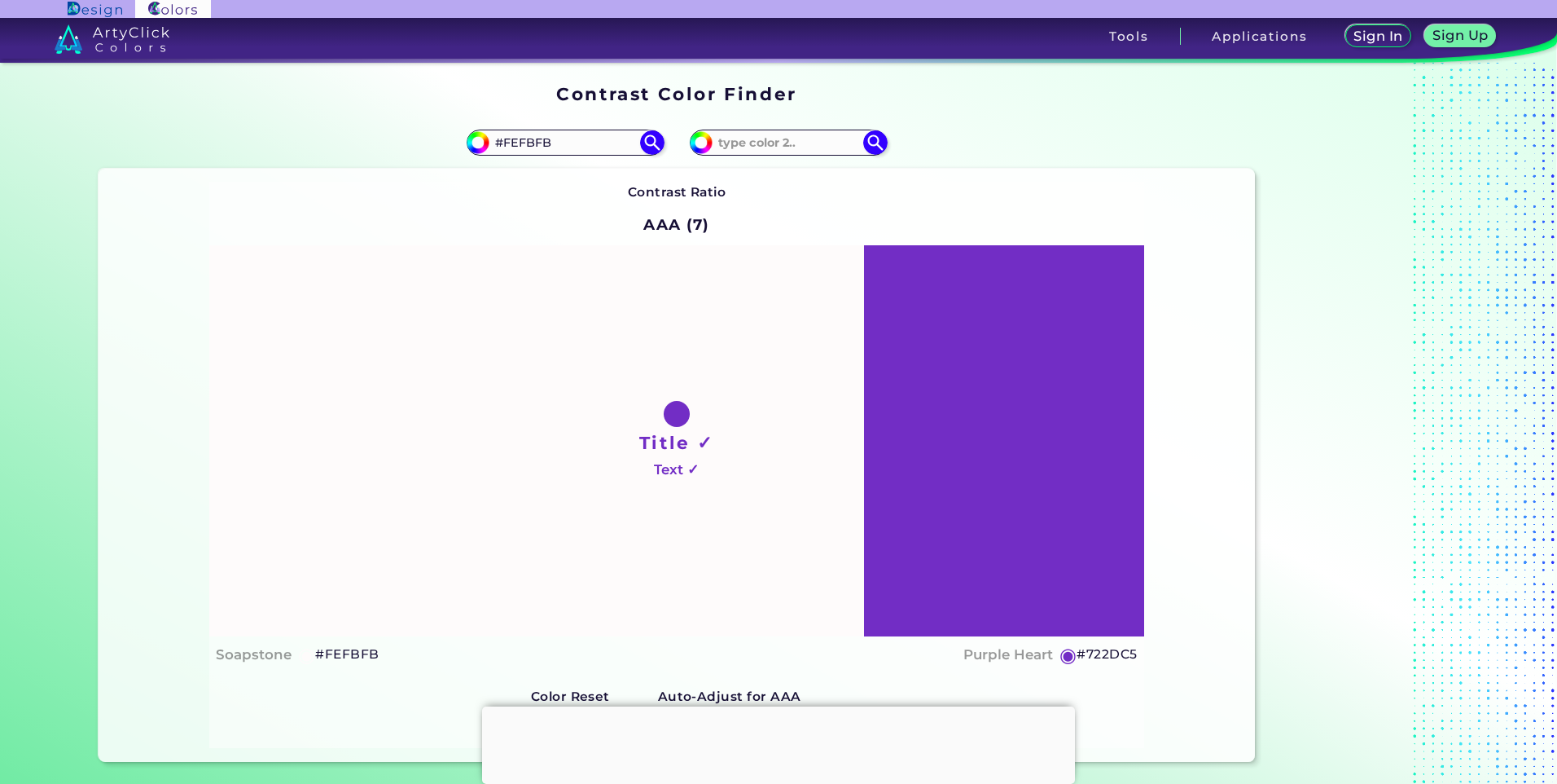
drag, startPoint x: 546, startPoint y: 144, endPoint x: 369, endPoint y: 131, distance: 177.5
click at [369, 131] on div "#fefbfb #FEFBFB" at bounding box center [387, 142] width 578 height 53
paste input "722DC5"
type input "#722DC5"
click at [650, 141] on img at bounding box center [652, 142] width 29 height 29
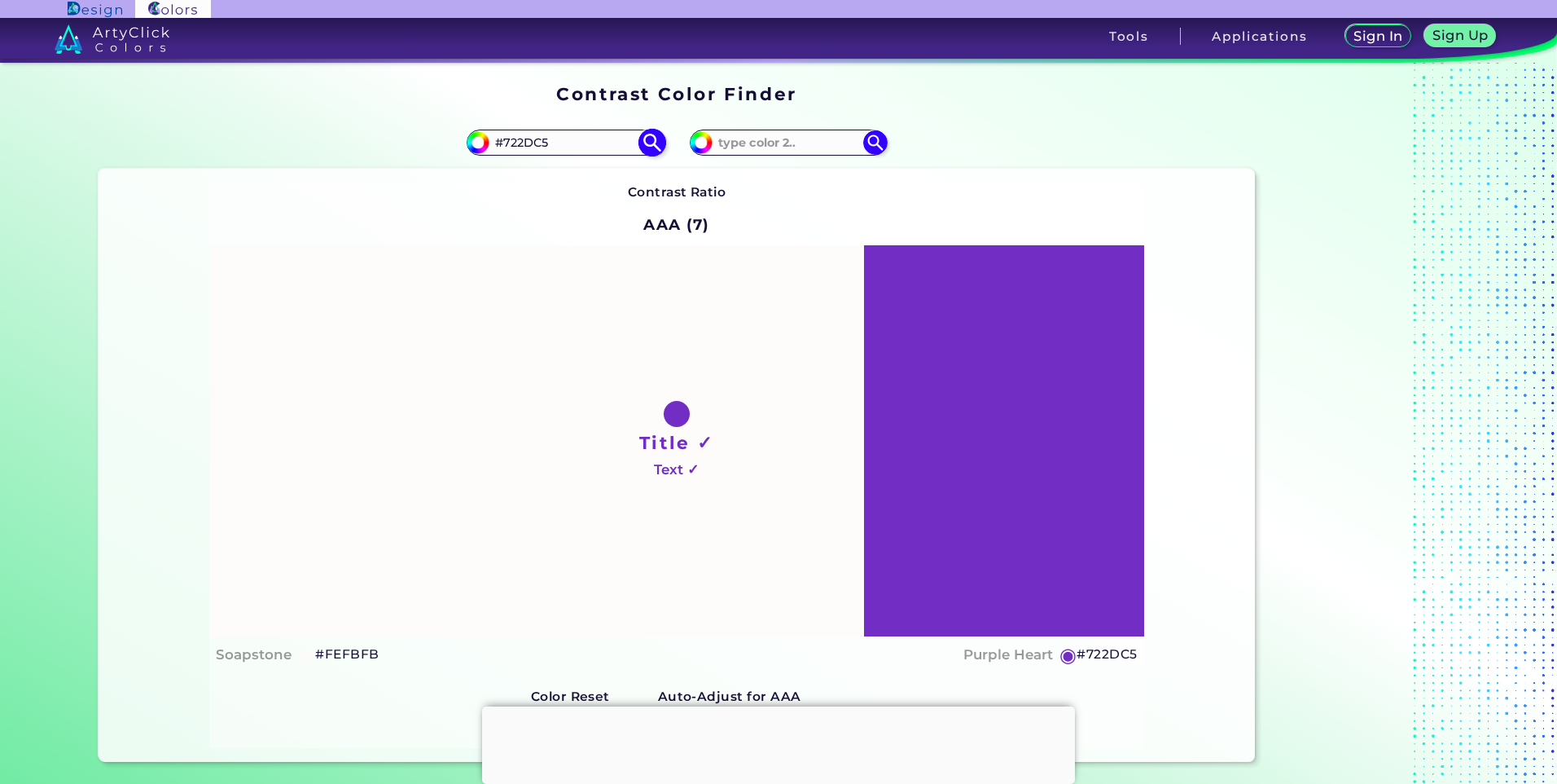
type input "#722dc5"
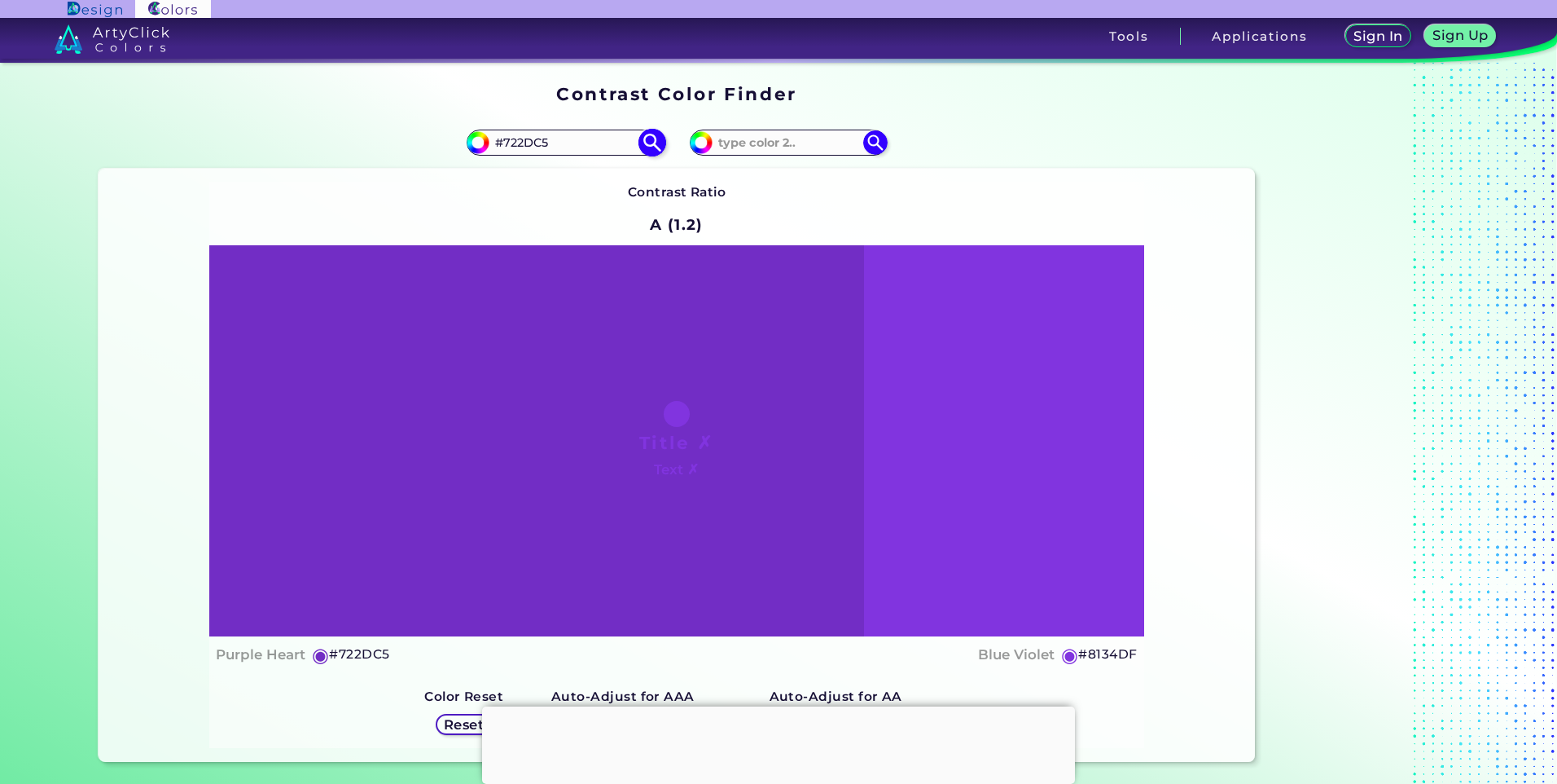
click at [650, 141] on img at bounding box center [652, 142] width 29 height 29
click at [453, 722] on h5 "Reset" at bounding box center [464, 725] width 36 height 12
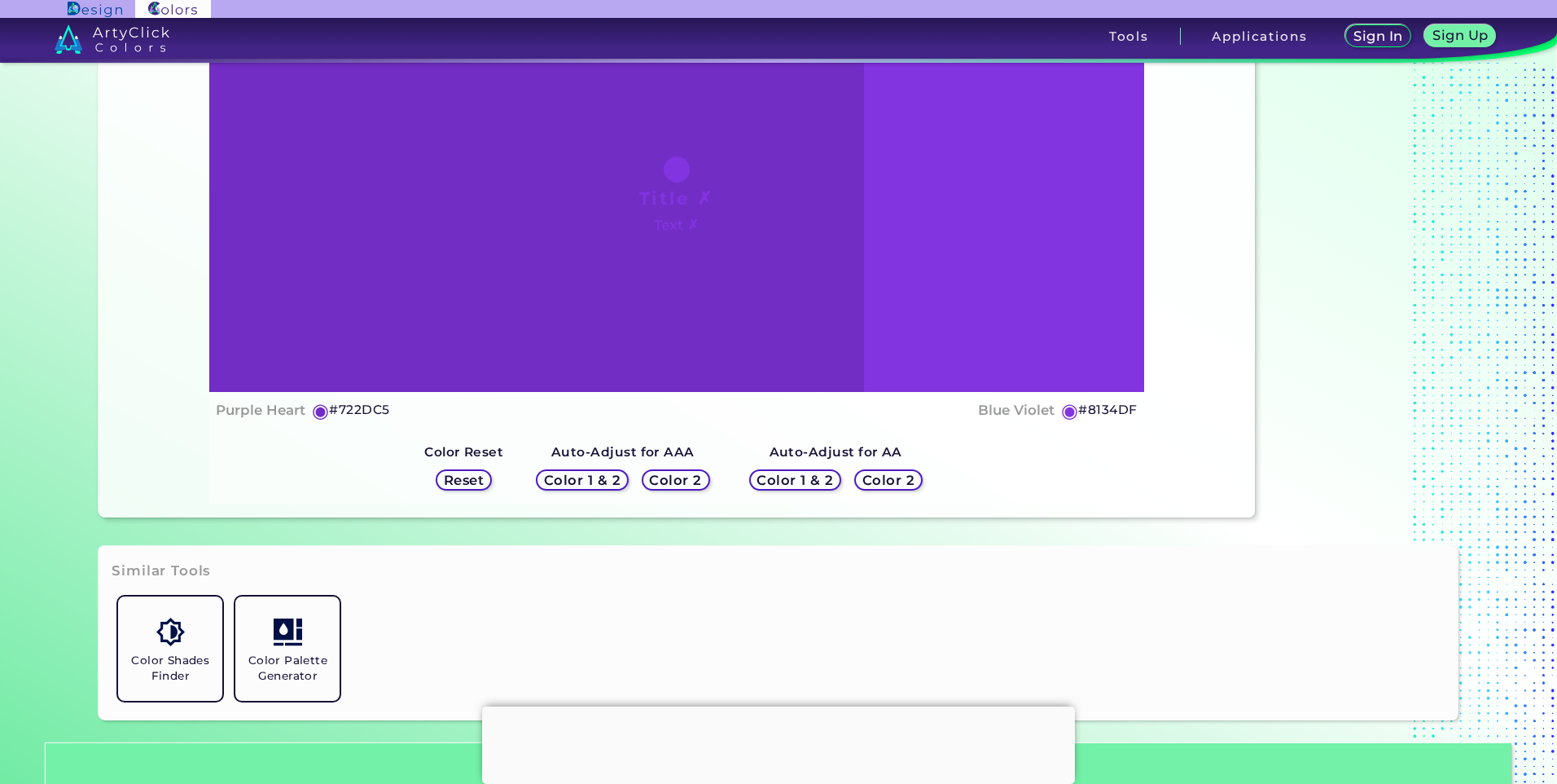
click at [603, 475] on h5 "Color 1 & 2" at bounding box center [582, 479] width 73 height 13
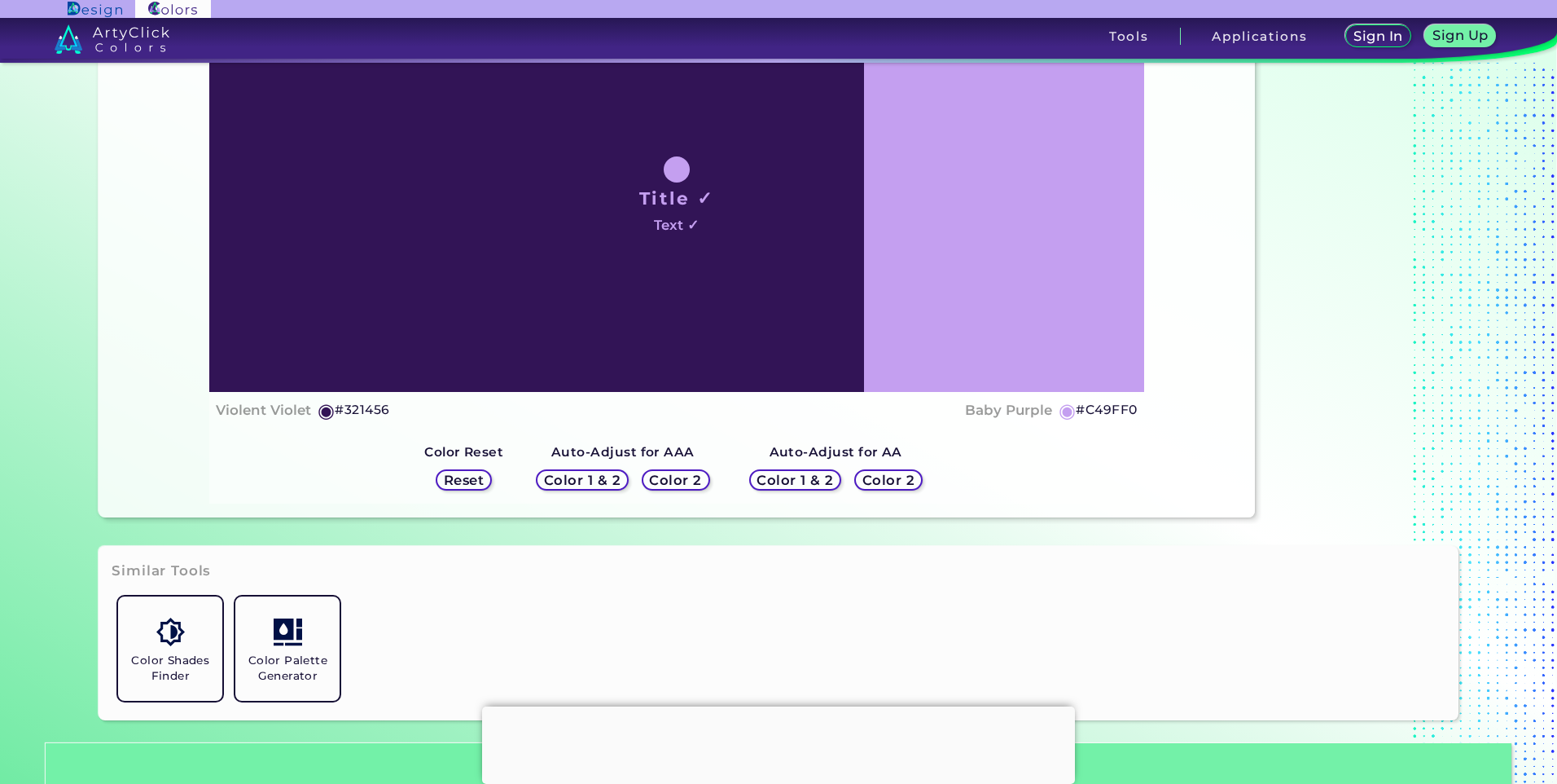
click at [652, 481] on h5 "Color 2" at bounding box center [676, 480] width 48 height 12
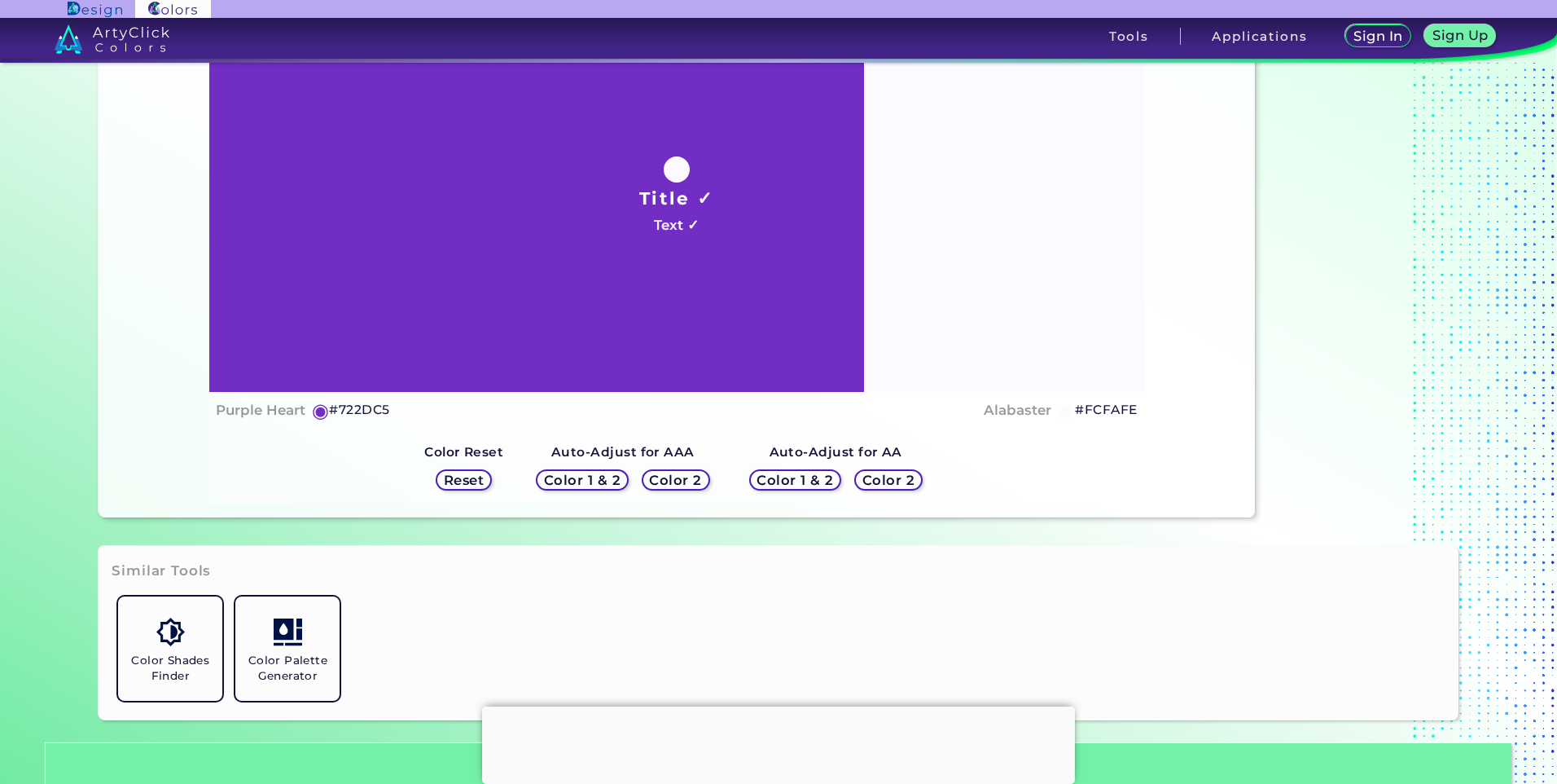
click at [763, 478] on h5 "Color 1 & 2" at bounding box center [795, 480] width 78 height 14
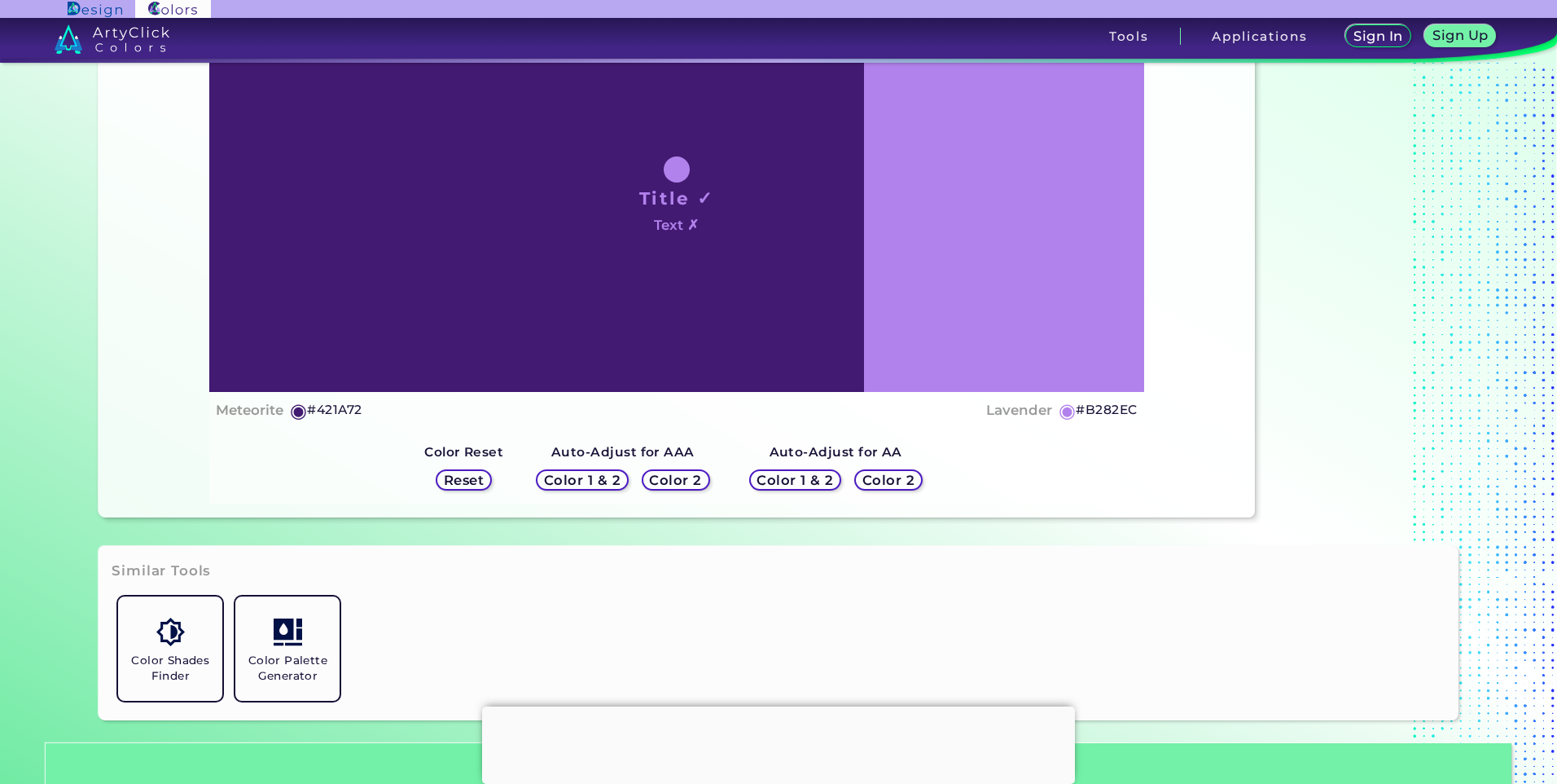
click at [876, 485] on h5 "Color 2" at bounding box center [888, 480] width 55 height 14
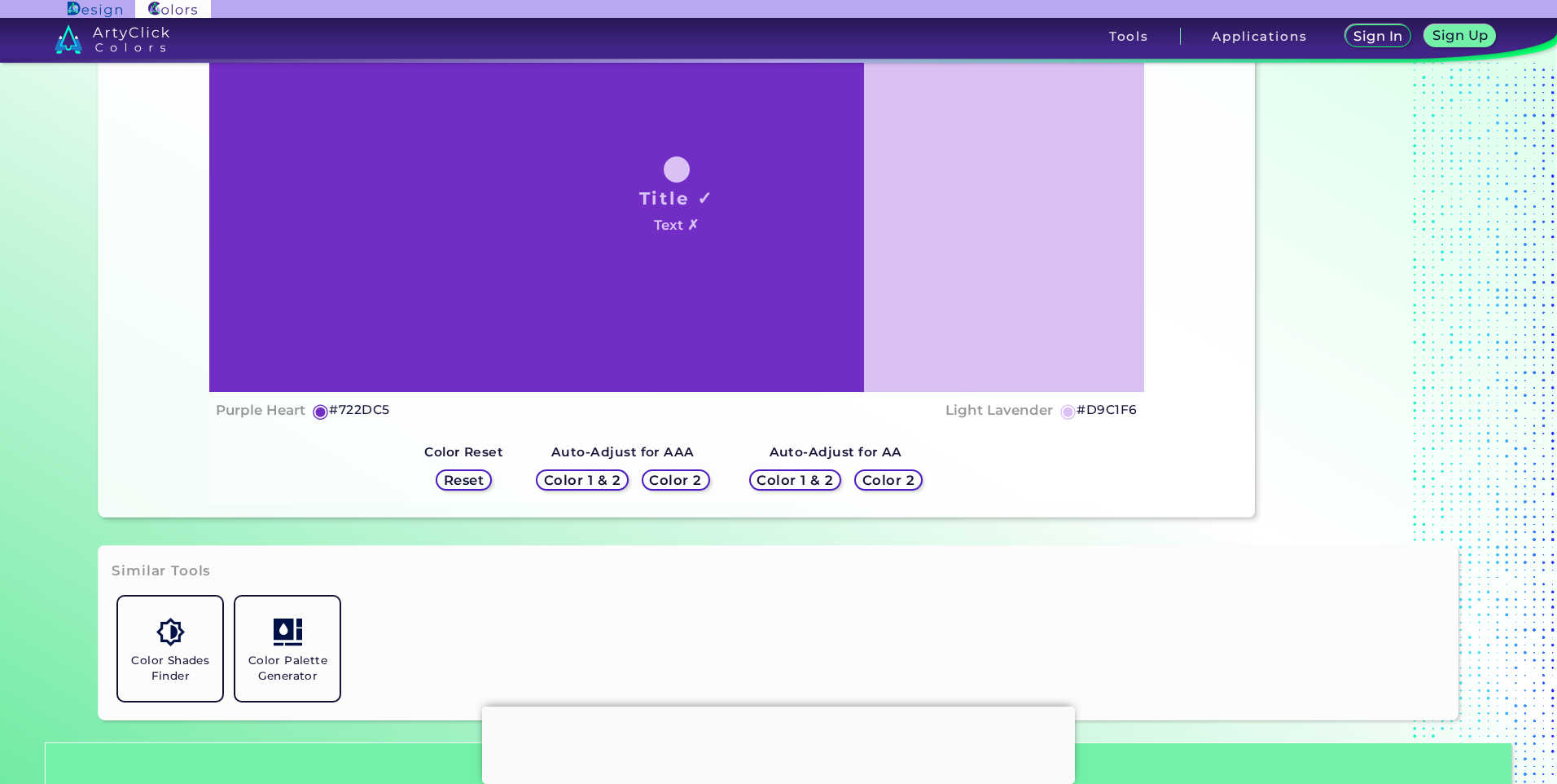
click at [668, 475] on h5 "Color 2" at bounding box center [676, 480] width 49 height 12
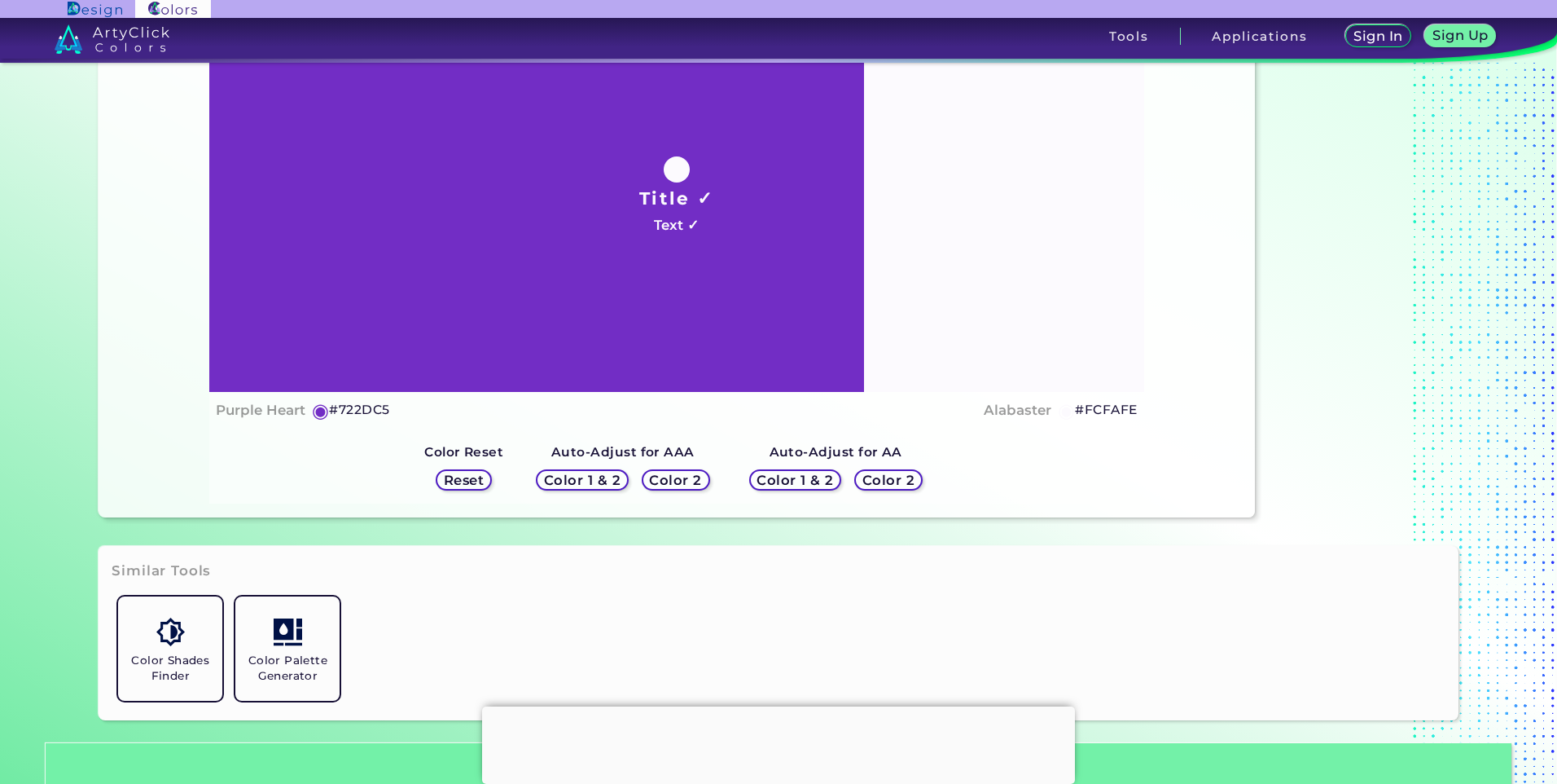
click at [757, 476] on h5 "Color 1 & 2" at bounding box center [796, 480] width 80 height 14
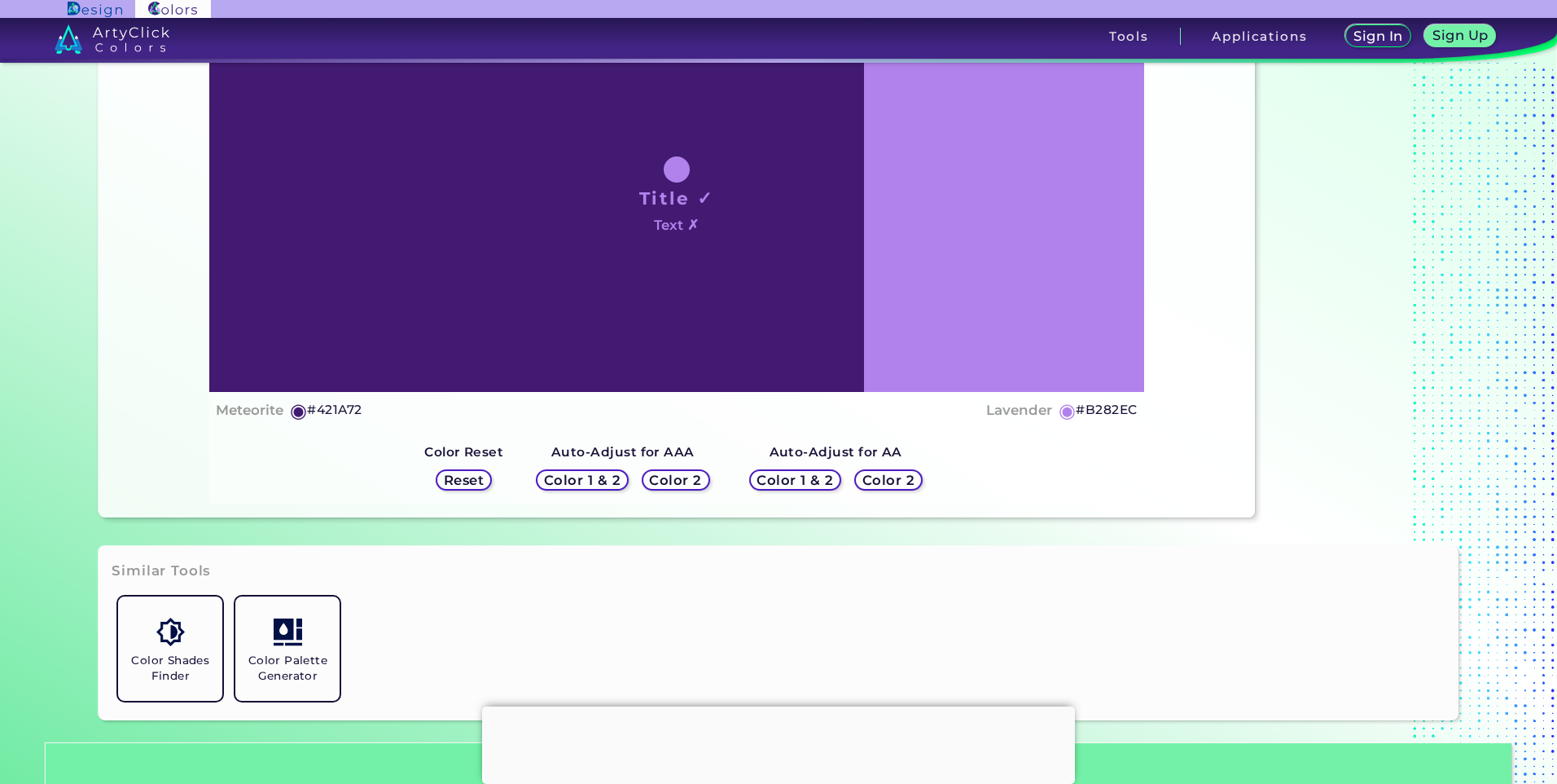
scroll to position [0, 0]
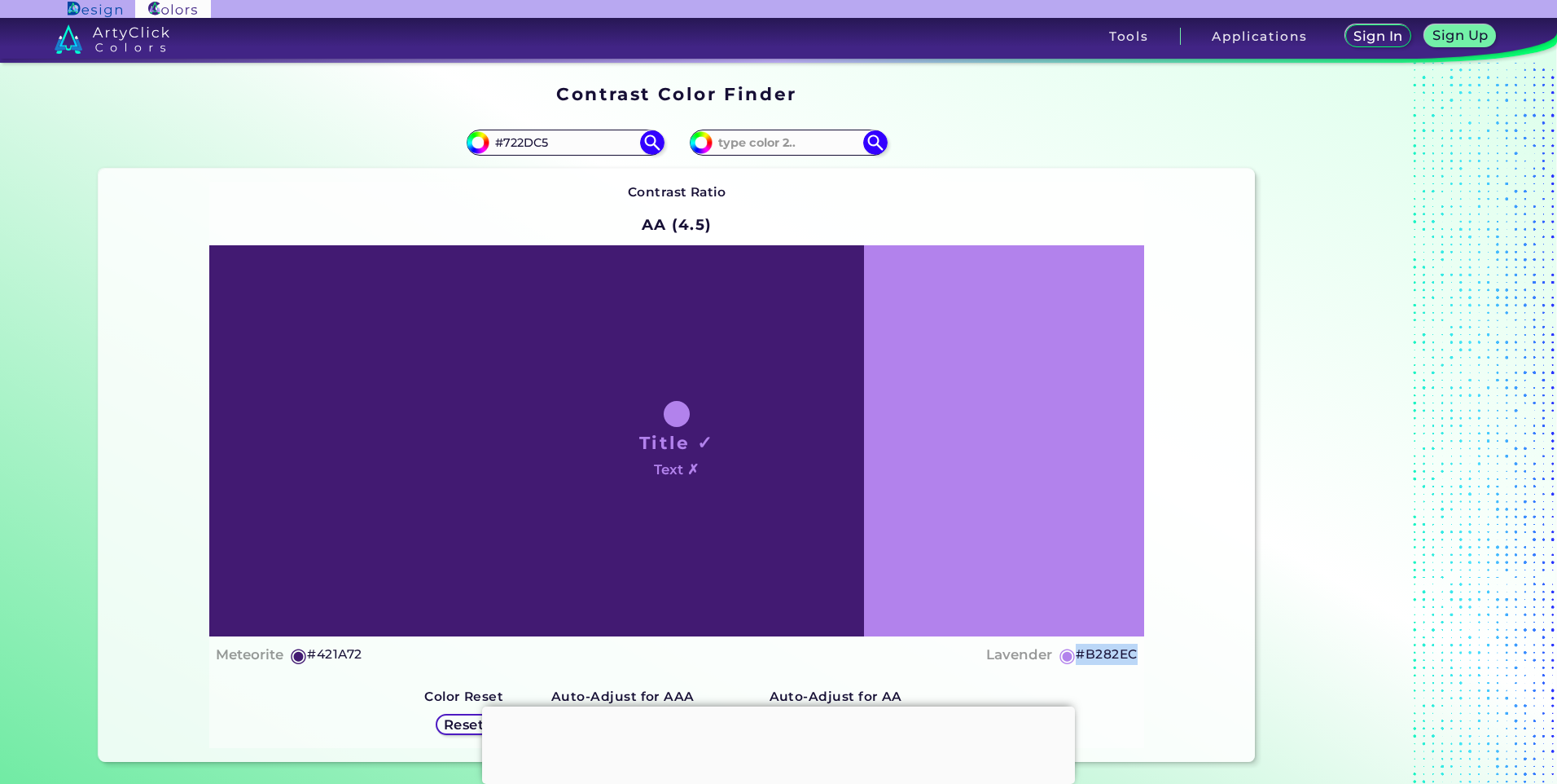
drag, startPoint x: 1171, startPoint y: 659, endPoint x: 1075, endPoint y: 653, distance: 96.2
click at [1075, 653] on div "Contrast Ratio AA (4.5) Title ✓ Text ✗ Meteorite ◉ #421A72 Lavender ◉ #B282EC R…" at bounding box center [676, 465] width 1156 height 593
copy h5 "#B282EC"
